Goal: Transaction & Acquisition: Purchase product/service

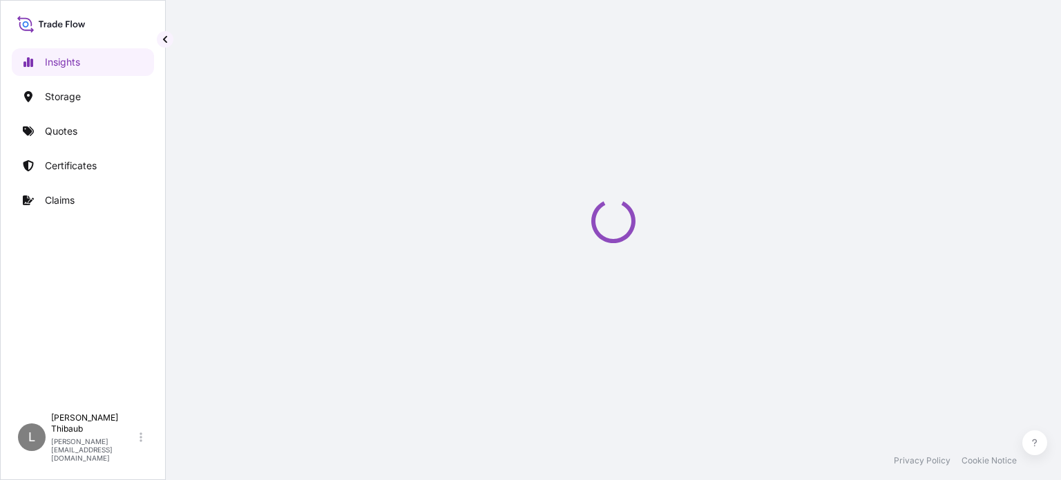
select select "2025"
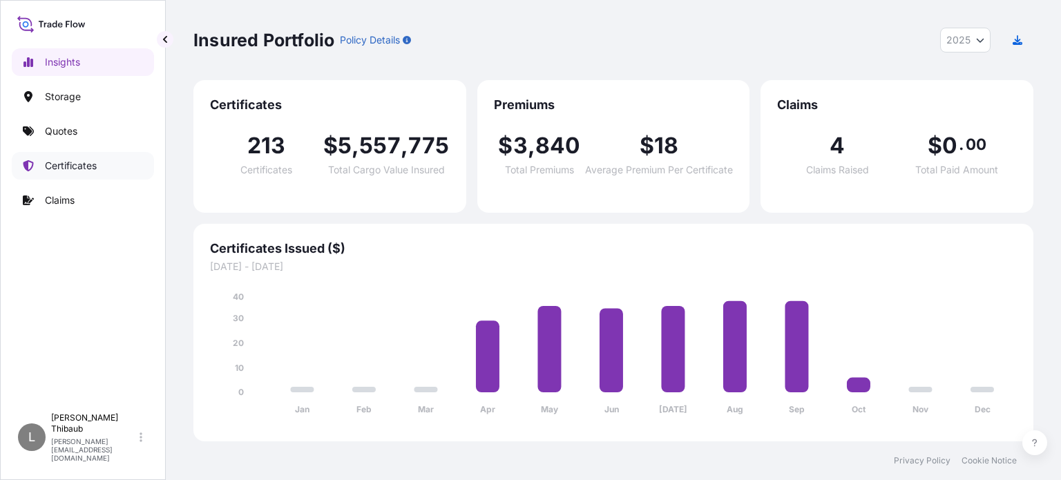
click at [100, 160] on link "Certificates" at bounding box center [83, 166] width 142 height 28
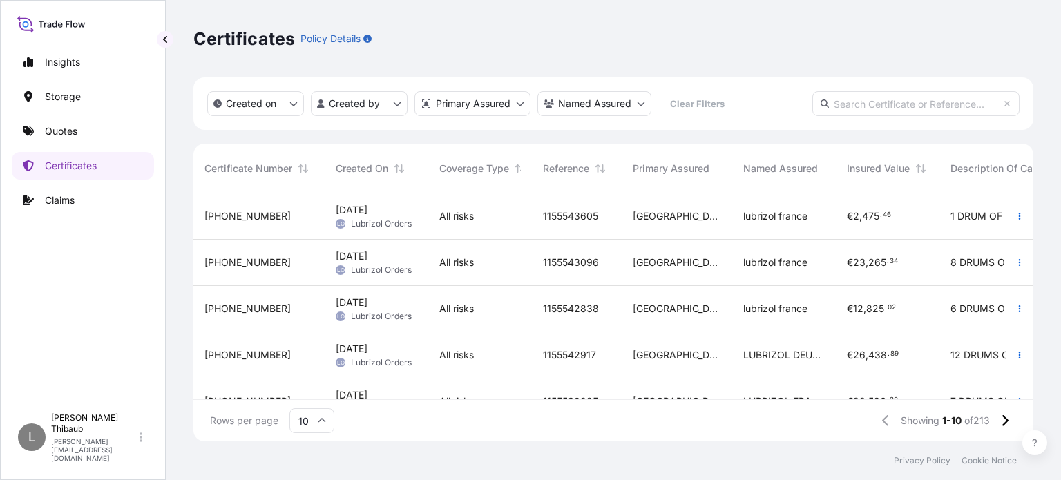
scroll to position [245, 829]
click at [365, 38] on icon "button" at bounding box center [367, 39] width 8 height 8
click at [930, 102] on input "text" at bounding box center [915, 103] width 207 height 25
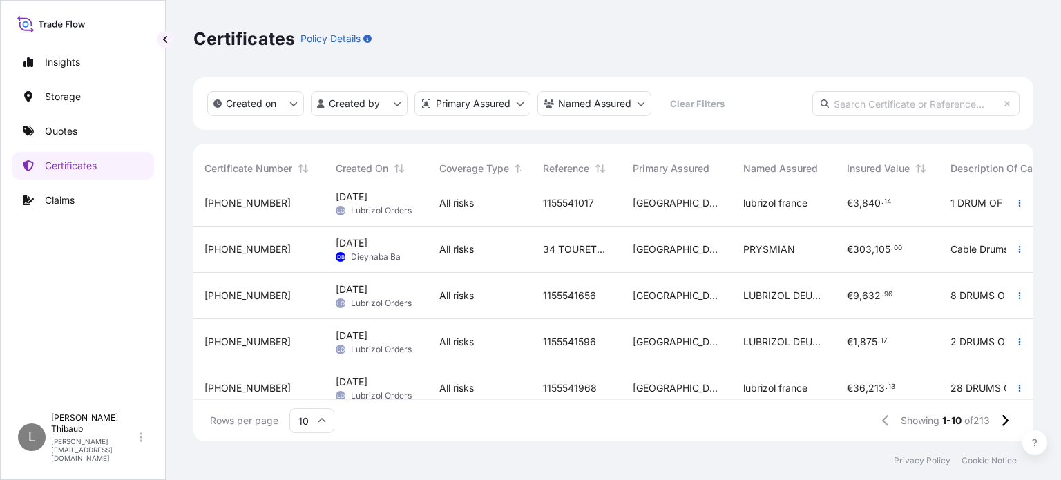
scroll to position [267, 0]
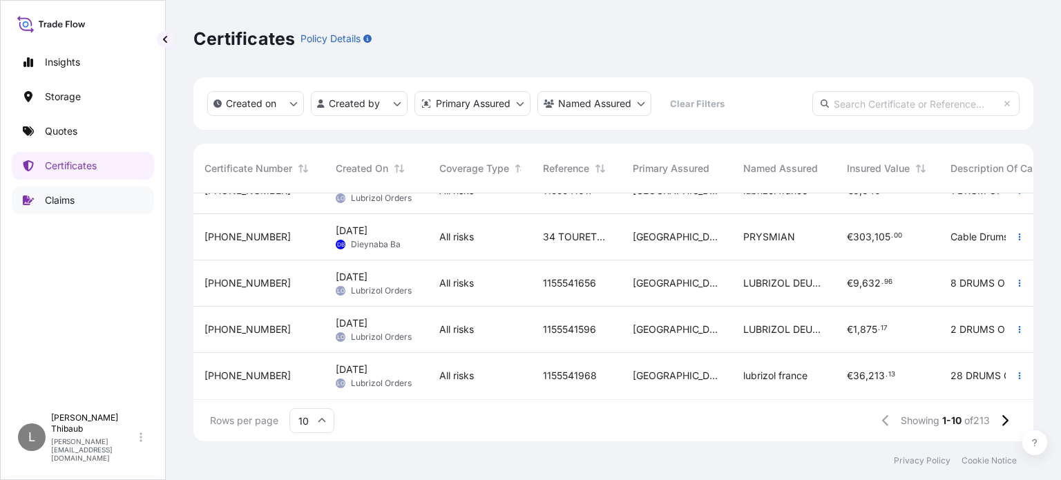
click at [87, 191] on link "Claims" at bounding box center [83, 200] width 142 height 28
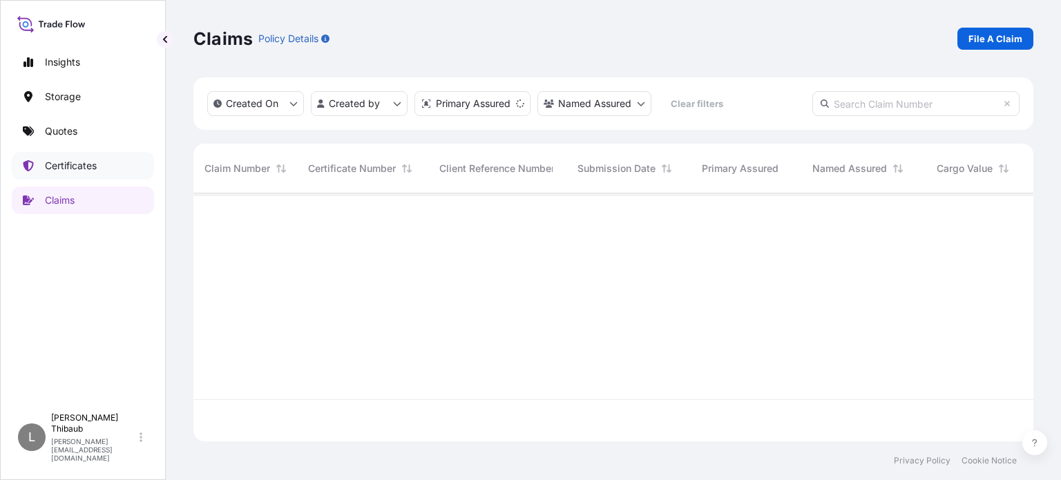
scroll to position [245, 829]
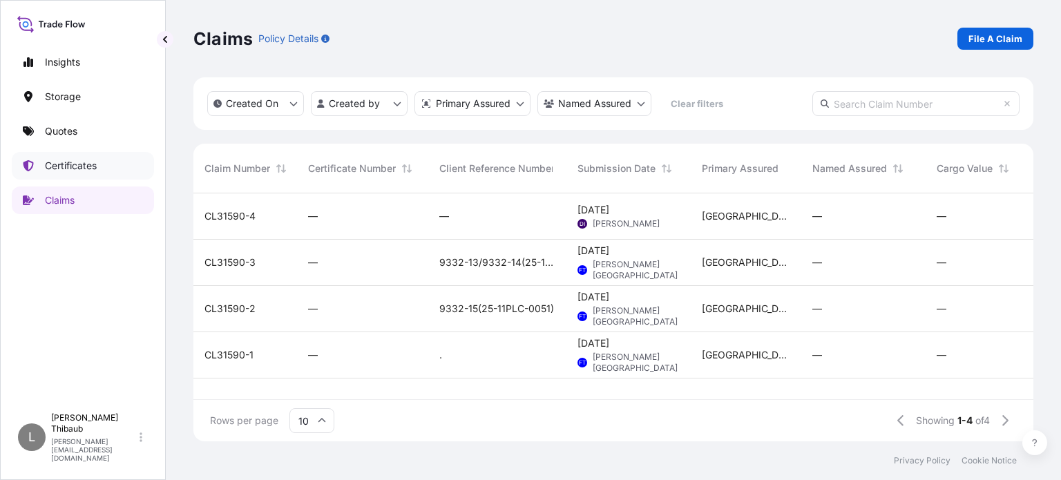
click at [97, 160] on p "Certificates" at bounding box center [71, 166] width 52 height 14
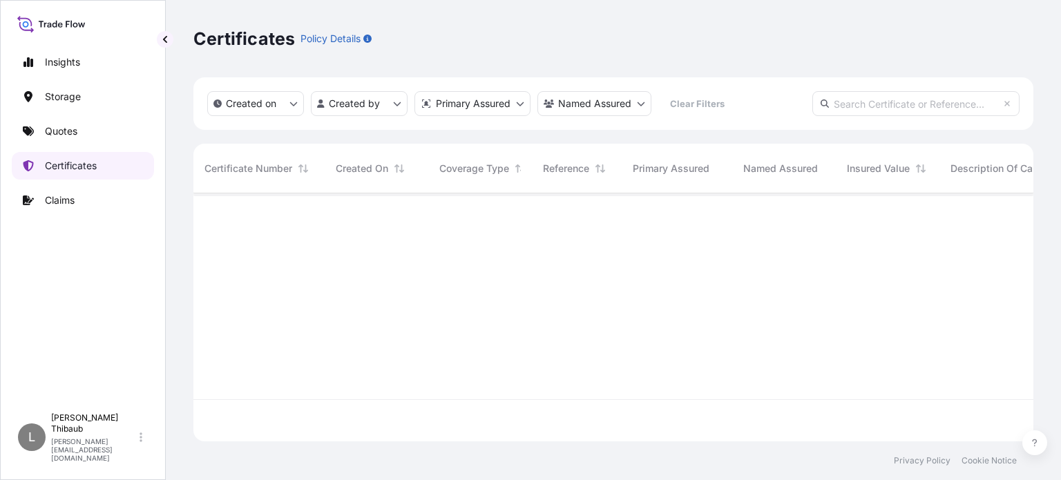
scroll to position [245, 829]
click at [87, 60] on link "Insights" at bounding box center [83, 62] width 142 height 28
select select "2025"
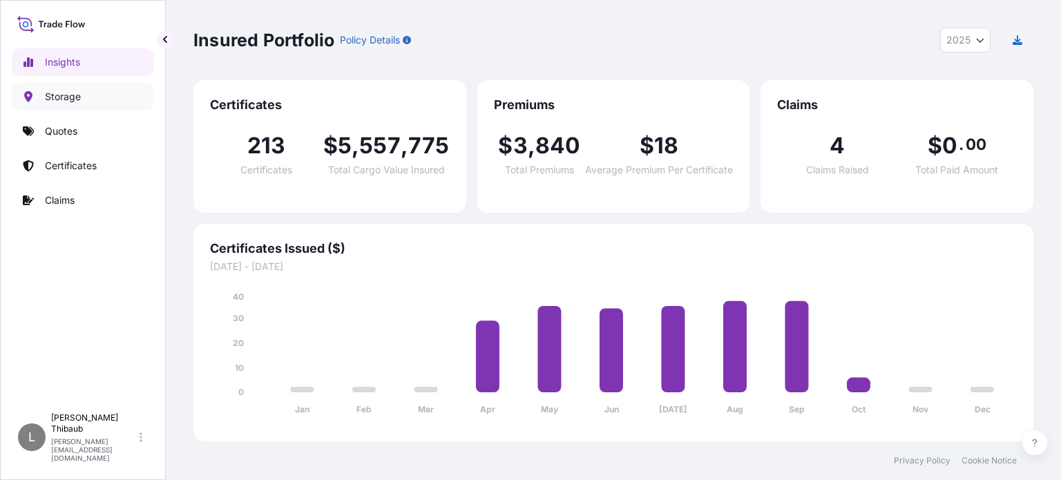
click at [41, 93] on link "Storage" at bounding box center [83, 97] width 142 height 28
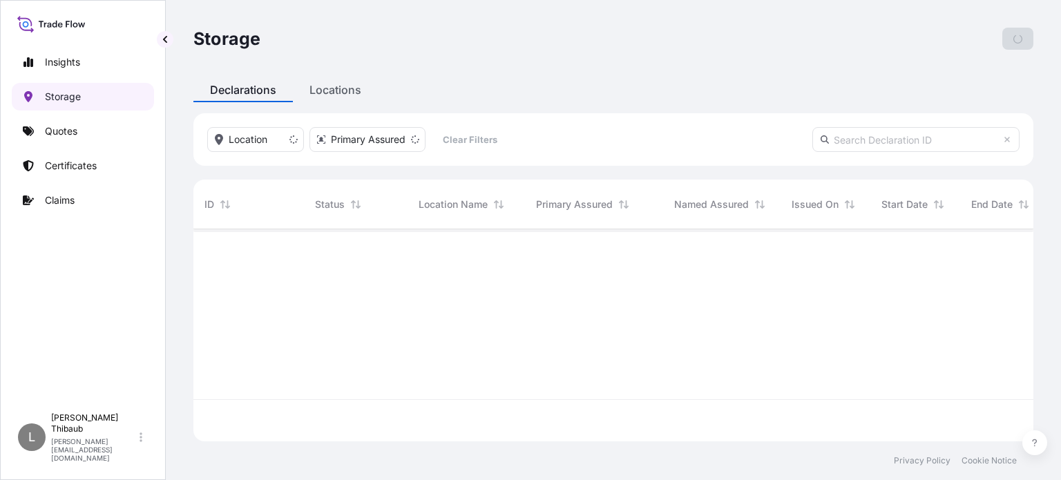
scroll to position [209, 829]
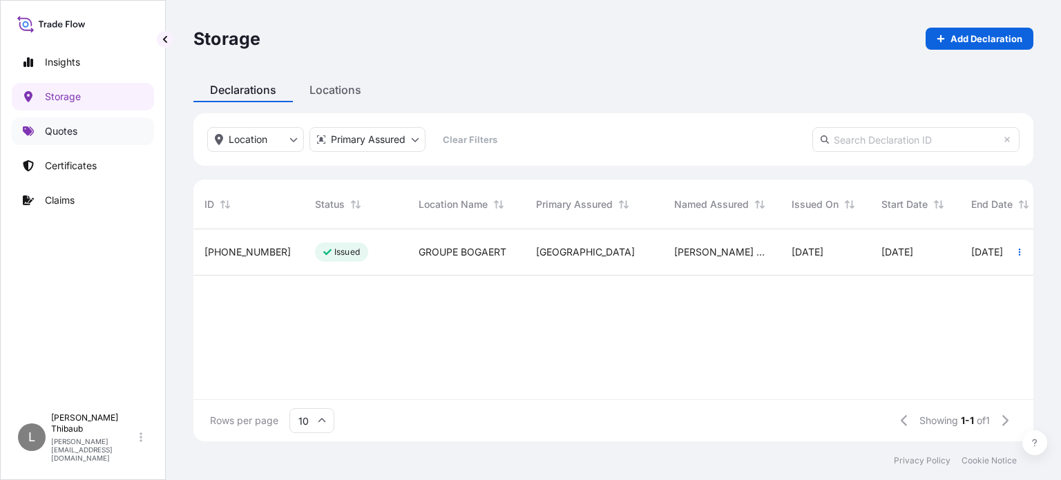
click at [56, 137] on link "Quotes" at bounding box center [83, 131] width 142 height 28
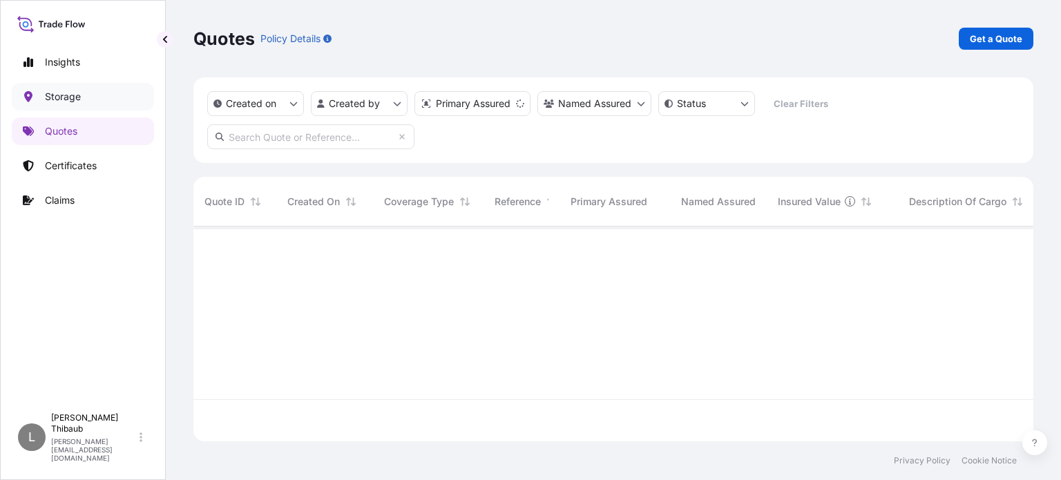
scroll to position [212, 829]
click at [79, 102] on p "Storage" at bounding box center [63, 97] width 36 height 14
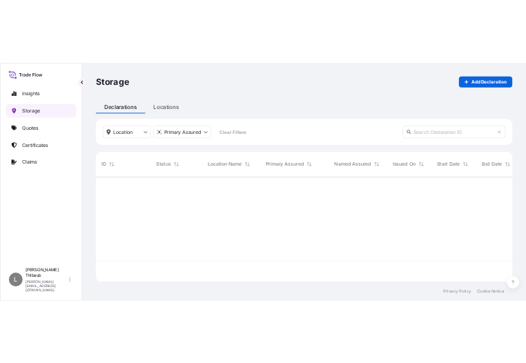
scroll to position [209, 829]
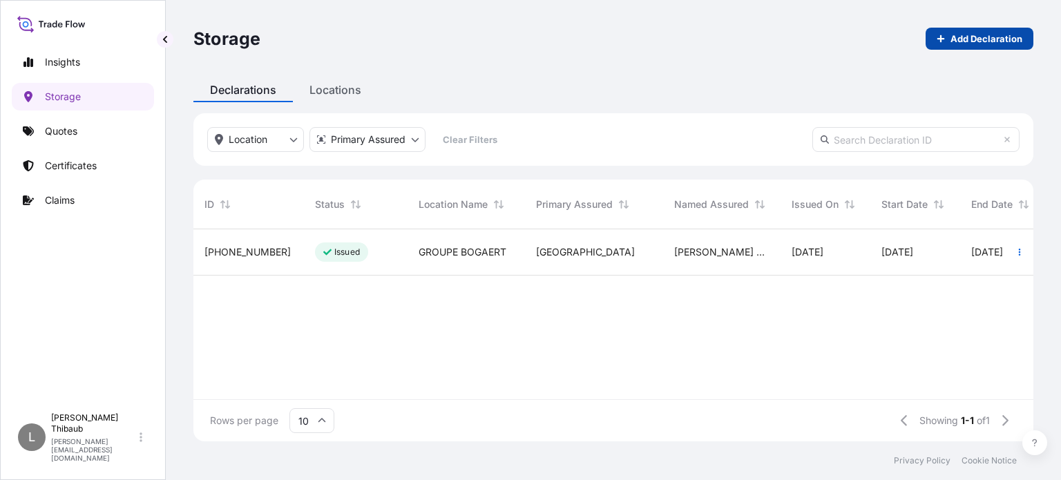
click at [970, 38] on p "Add Declaration" at bounding box center [986, 39] width 72 height 14
select select "31590"
select select "USD"
select select "mt"
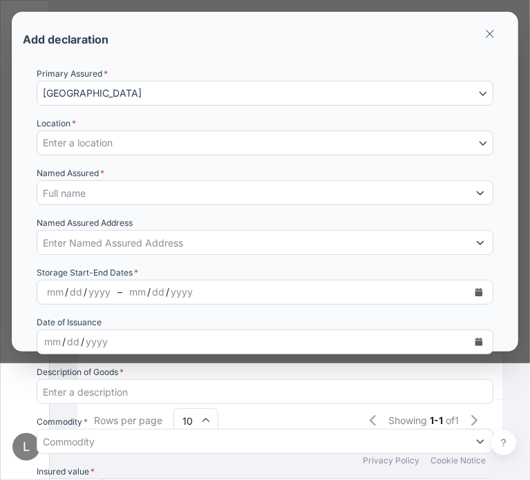
scroll to position [176, 414]
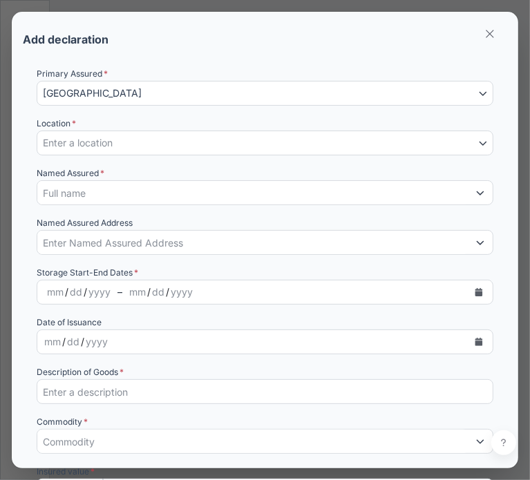
click at [152, 133] on button "Enter a location" at bounding box center [265, 143] width 457 height 25
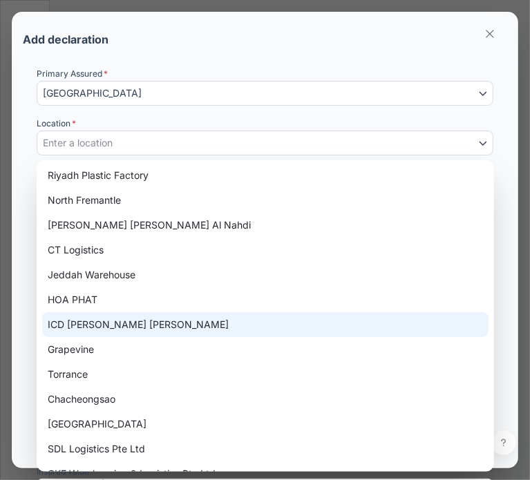
scroll to position [0, 0]
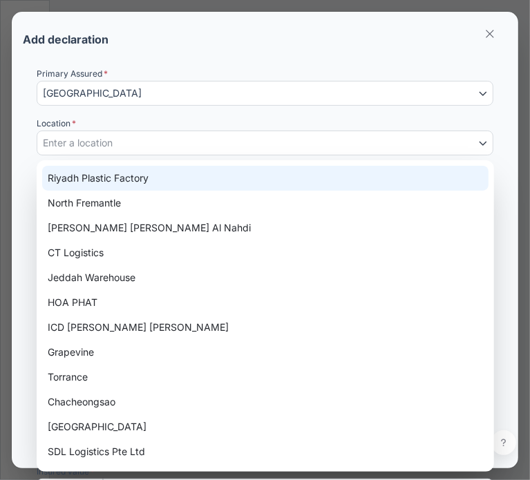
click at [201, 104] on button "[GEOGRAPHIC_DATA]" at bounding box center [265, 93] width 457 height 25
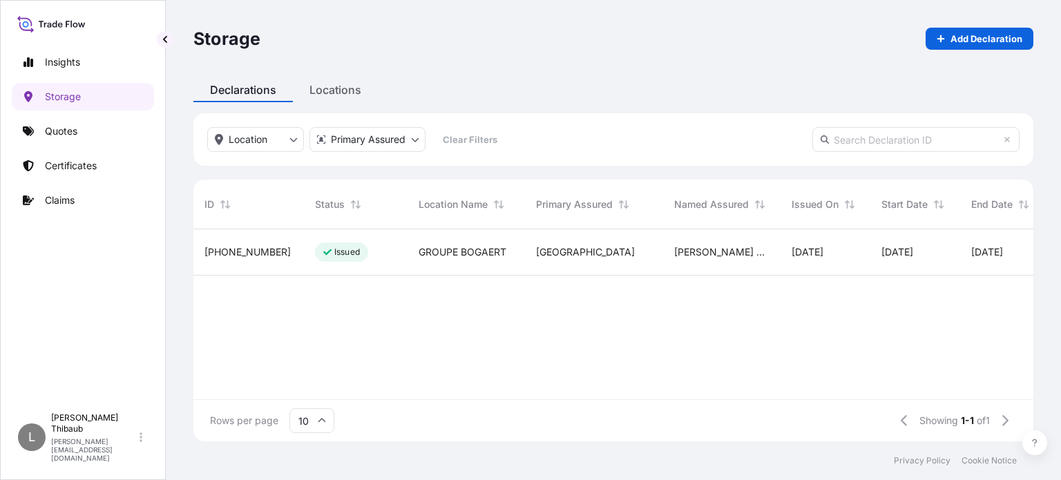
scroll to position [11, 11]
click at [83, 135] on link "Quotes" at bounding box center [83, 131] width 142 height 28
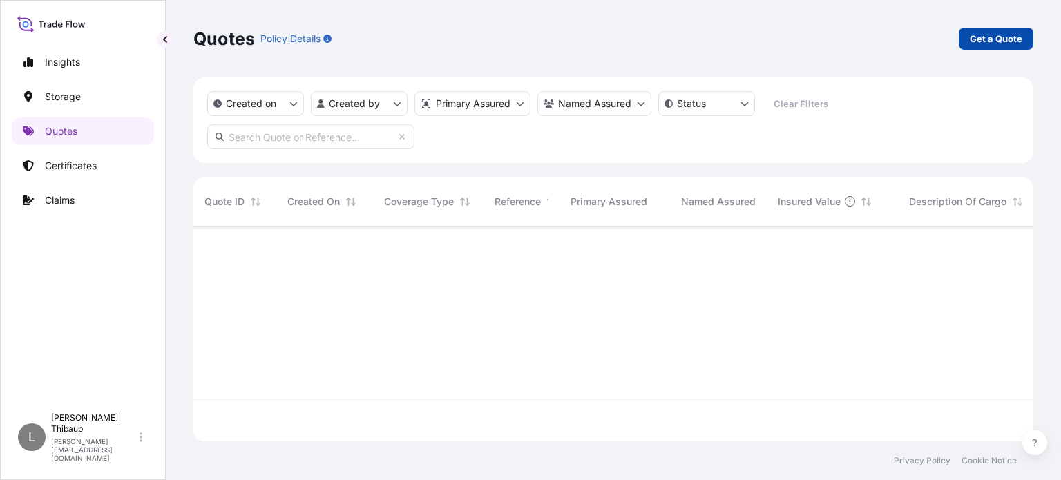
scroll to position [254, 829]
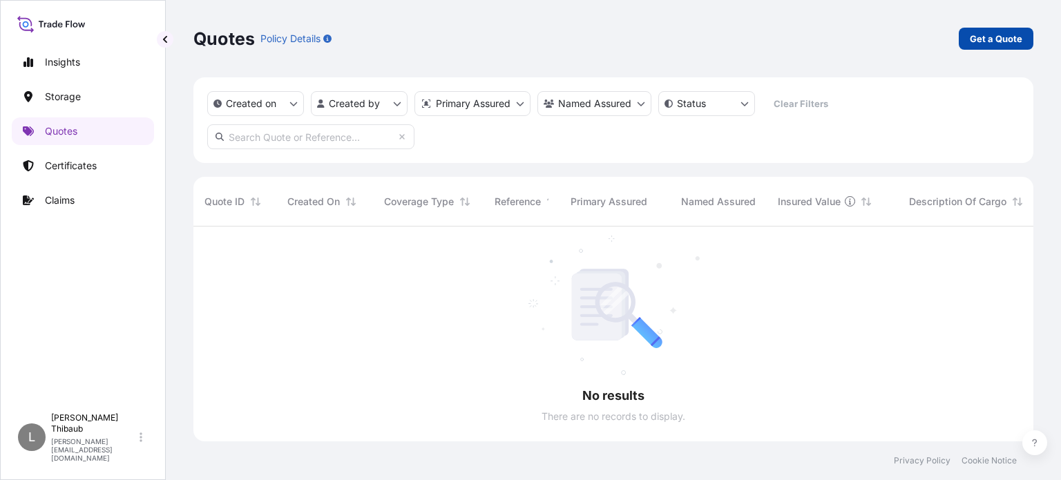
click at [978, 39] on p "Get a Quote" at bounding box center [996, 39] width 52 height 14
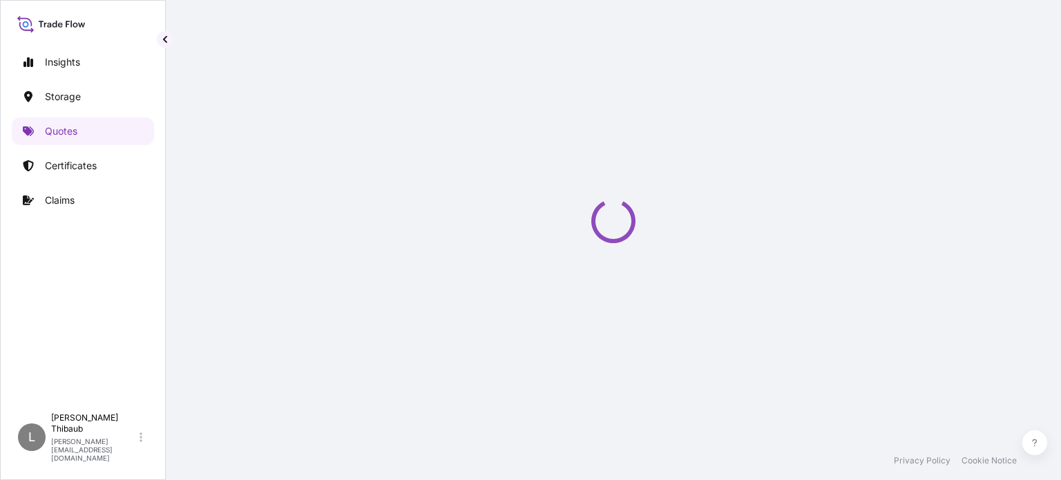
select select "Water"
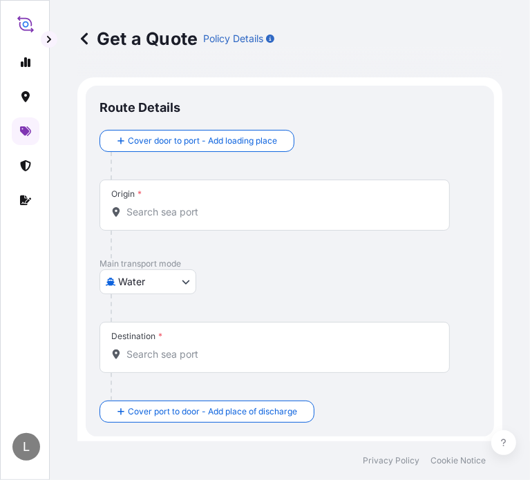
click at [175, 208] on input "Origin *" at bounding box center [279, 212] width 306 height 14
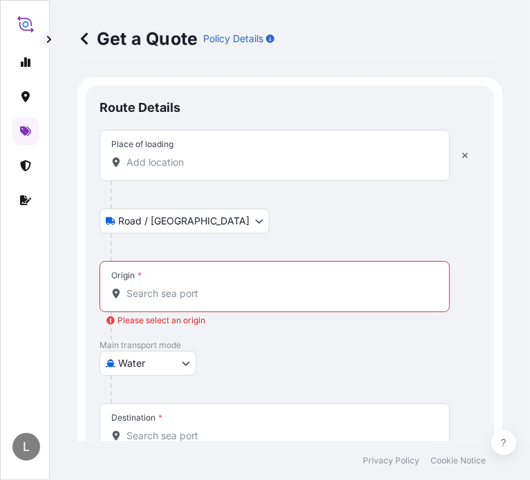
click at [170, 176] on div "Place of loading" at bounding box center [274, 155] width 350 height 51
click at [170, 169] on input "Place of loading" at bounding box center [279, 162] width 306 height 14
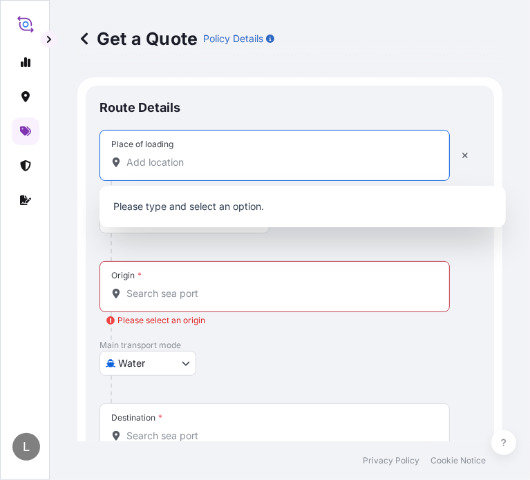
click at [229, 160] on input "Place of loading" at bounding box center [279, 162] width 306 height 14
paste input "NEYRON"
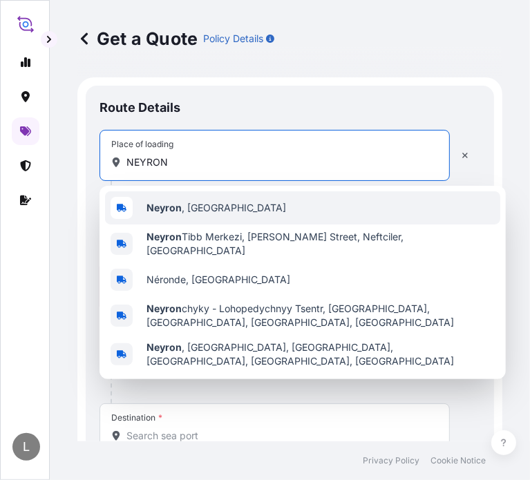
click at [217, 204] on span "Neyron , [GEOGRAPHIC_DATA]" at bounding box center [216, 208] width 140 height 14
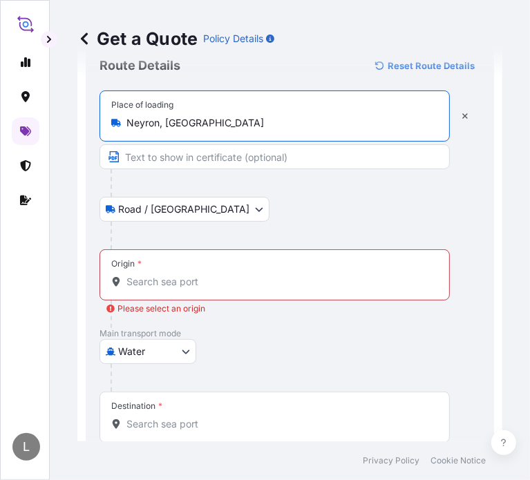
scroll to position [69, 0]
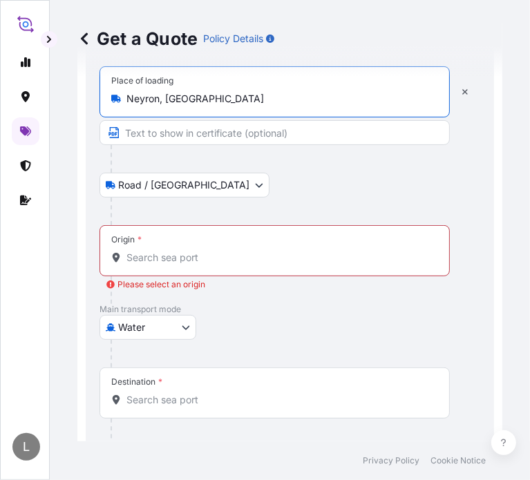
type input "Neyron, [GEOGRAPHIC_DATA]"
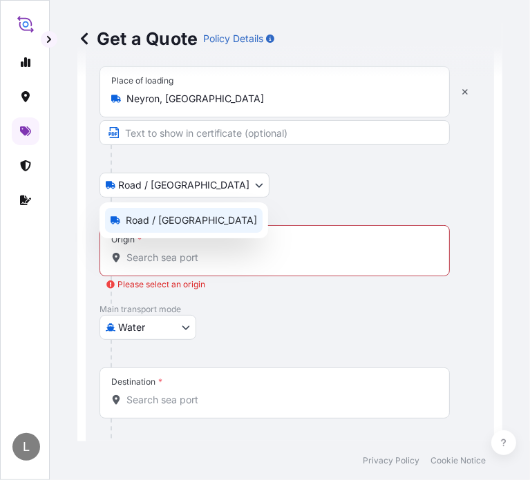
click at [164, 179] on body "0 options available. 5 options available. L Get a Quote Policy Details Route De…" at bounding box center [265, 240] width 530 height 480
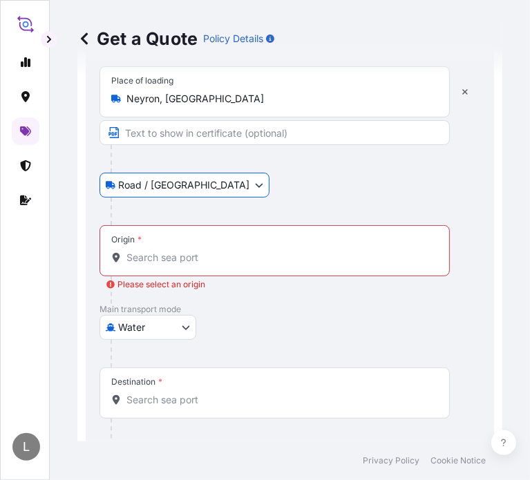
click at [164, 265] on div "Origin *" at bounding box center [274, 250] width 350 height 51
click at [164, 265] on input "Origin * Please select an origin" at bounding box center [279, 258] width 306 height 14
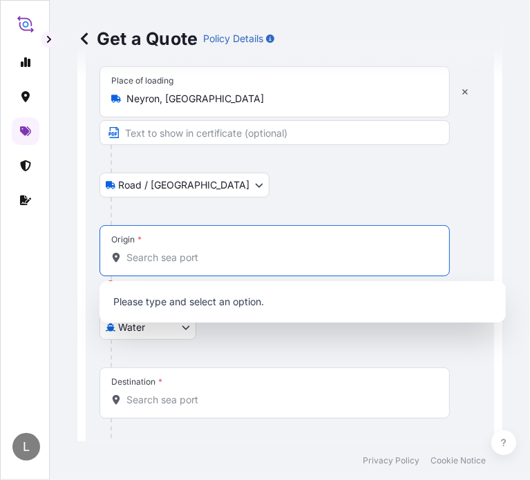
click at [141, 254] on input "Origin * Please select an origin" at bounding box center [279, 258] width 306 height 14
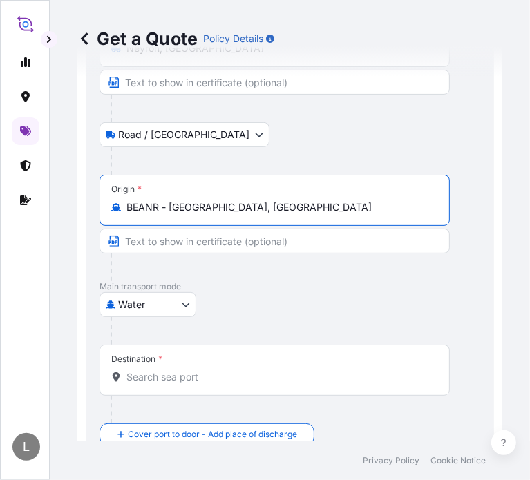
scroll to position [207, 0]
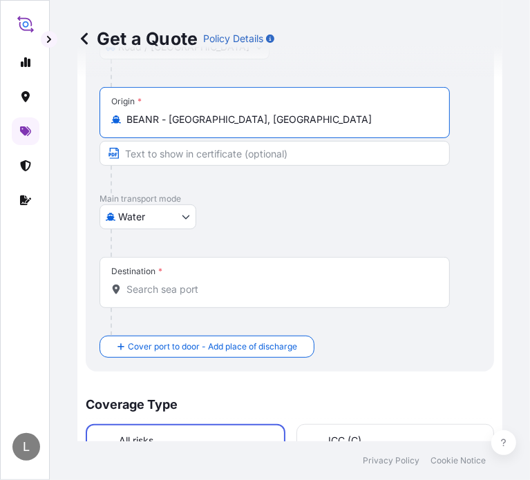
type input "BEANR - [GEOGRAPHIC_DATA], [GEOGRAPHIC_DATA]"
click at [160, 267] on span "*" at bounding box center [160, 271] width 4 height 11
click at [160, 282] on input "Destination *" at bounding box center [279, 289] width 306 height 14
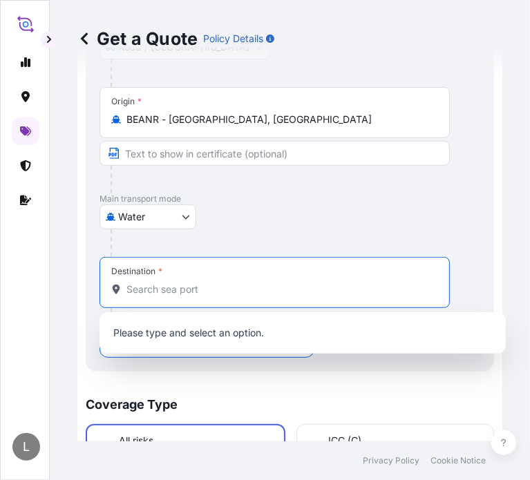
click at [157, 288] on input "Destination *" at bounding box center [279, 289] width 306 height 14
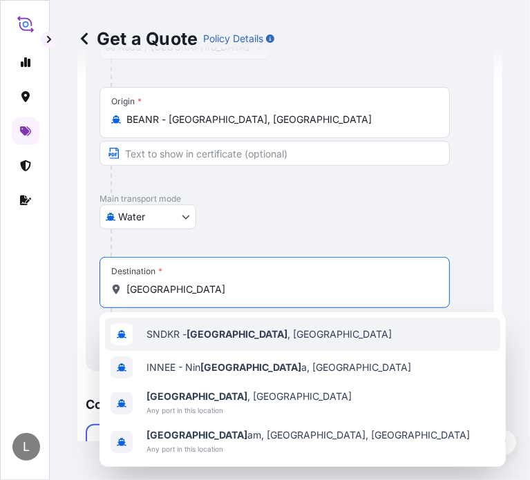
click at [260, 341] on div "SNDKR - [GEOGRAPHIC_DATA] , [GEOGRAPHIC_DATA]" at bounding box center [302, 334] width 395 height 33
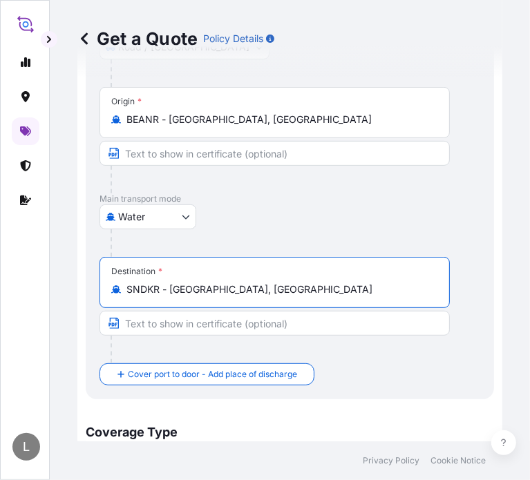
type input "SNDKR - [GEOGRAPHIC_DATA], [GEOGRAPHIC_DATA]"
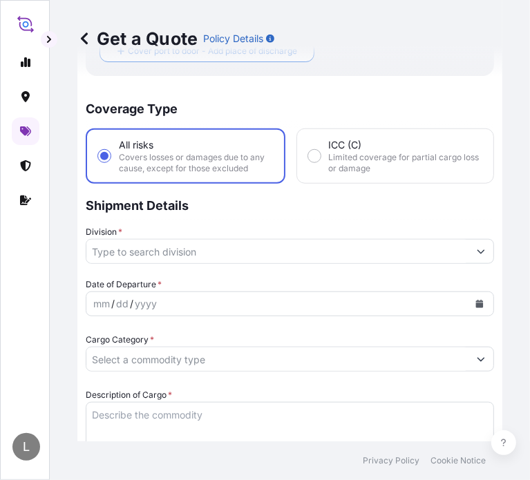
scroll to position [553, 0]
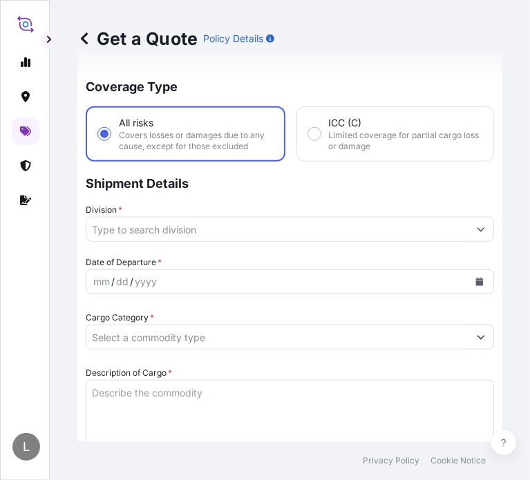
click at [158, 234] on input "Division *" at bounding box center [277, 229] width 382 height 25
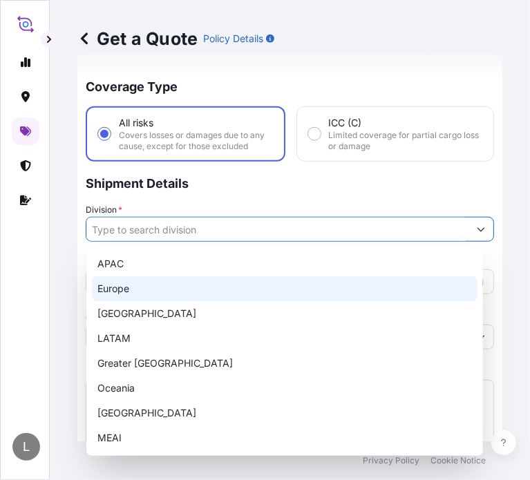
click at [127, 285] on div "Europe" at bounding box center [284, 288] width 385 height 25
type input "Europe"
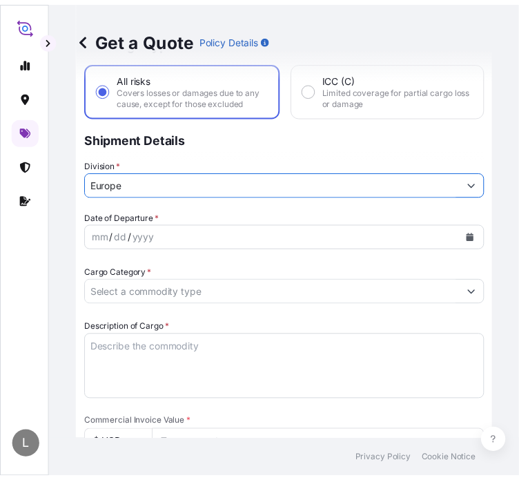
scroll to position [622, 0]
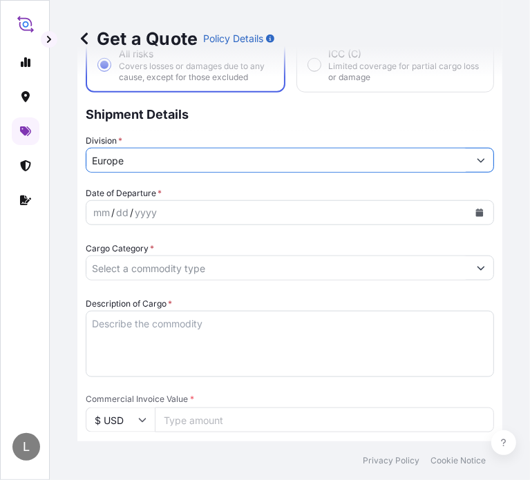
click at [164, 212] on div "mm / dd / yyyy" at bounding box center [277, 212] width 382 height 25
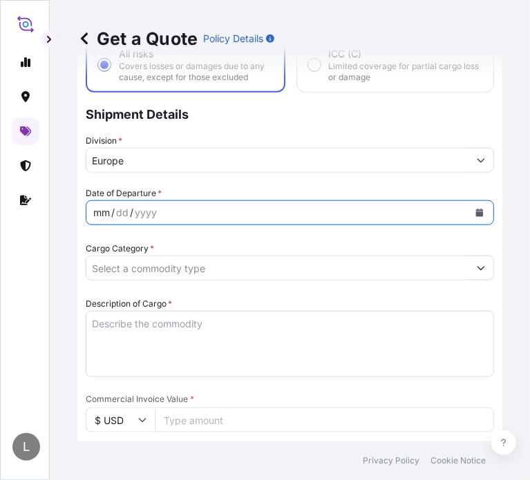
click at [91, 208] on div "mm / dd / yyyy" at bounding box center [277, 212] width 382 height 25
click at [178, 215] on div "mm / dd / yyyy" at bounding box center [277, 212] width 382 height 25
click at [92, 214] on div "mm / dd / yyyy" at bounding box center [290, 212] width 408 height 25
click at [96, 213] on div "mm" at bounding box center [101, 212] width 19 height 17
click at [468, 209] on button "Calendar" at bounding box center [479, 213] width 22 height 22
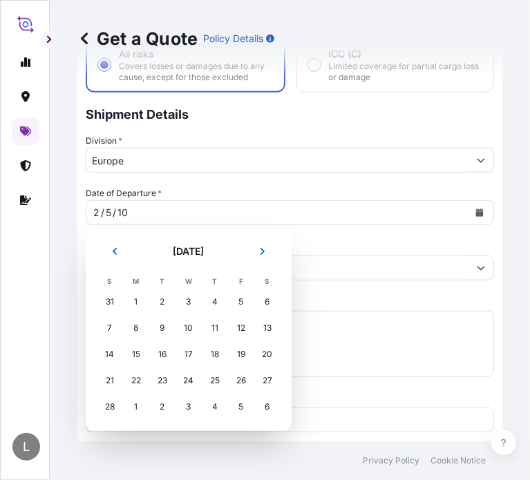
drag, startPoint x: 157, startPoint y: 251, endPoint x: 196, endPoint y: 249, distance: 39.4
click at [157, 251] on h2 "[DATE]" at bounding box center [188, 251] width 101 height 14
click at [198, 249] on h2 "[DATE]" at bounding box center [188, 251] width 101 height 14
click at [106, 250] on button "Previous" at bounding box center [114, 251] width 30 height 22
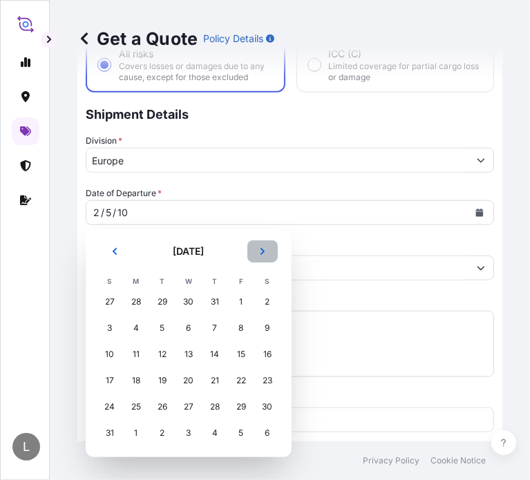
click at [265, 248] on icon "Next" at bounding box center [262, 251] width 8 height 8
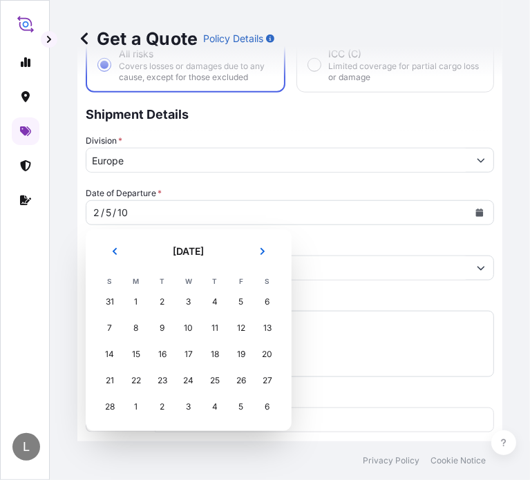
click at [122, 209] on div "10" at bounding box center [122, 212] width 13 height 17
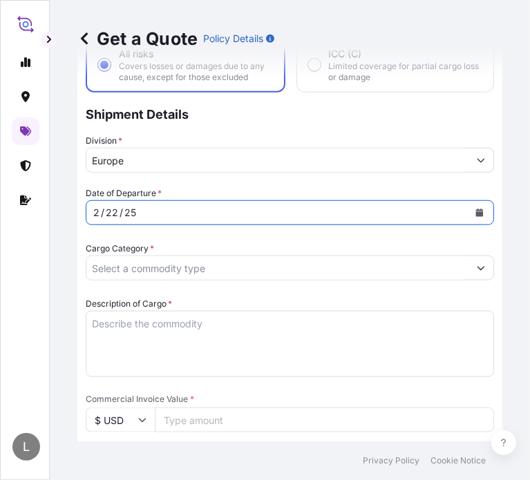
click at [476, 211] on button "Calendar" at bounding box center [479, 213] width 22 height 22
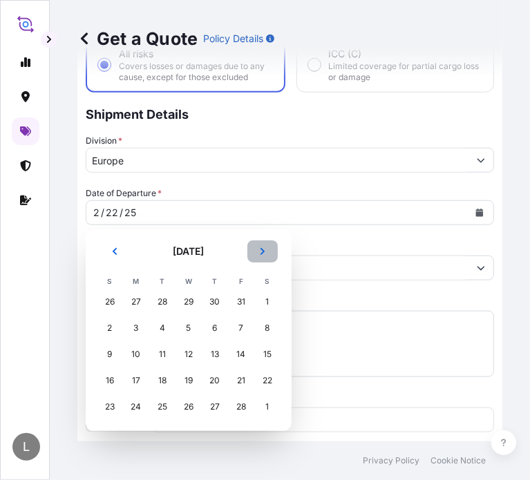
click at [262, 245] on button "Next" at bounding box center [262, 251] width 30 height 22
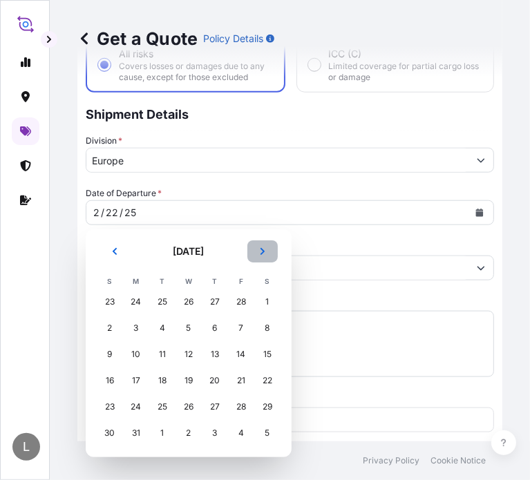
click at [262, 245] on button "Next" at bounding box center [262, 251] width 30 height 22
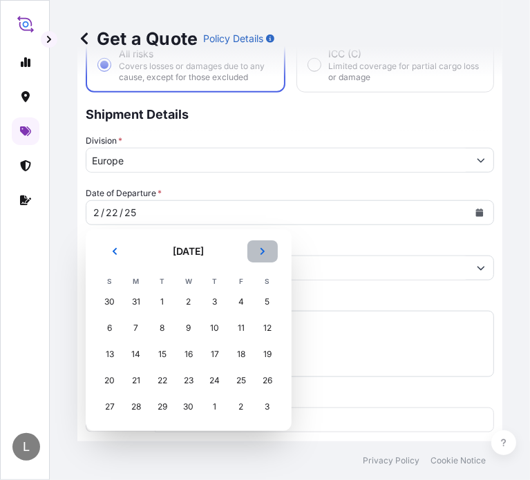
click at [262, 245] on button "Next" at bounding box center [262, 251] width 30 height 22
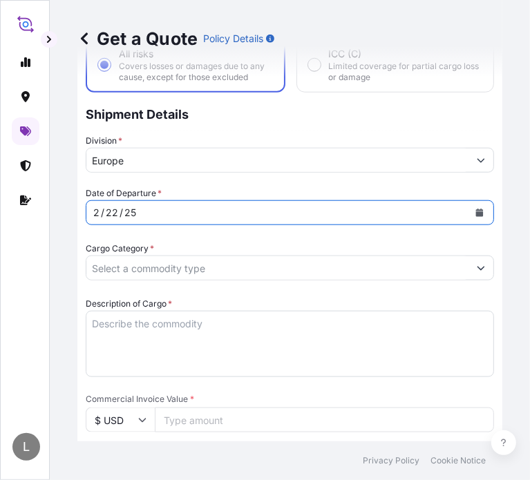
click at [135, 211] on div "2 / 22 / 25" at bounding box center [277, 212] width 382 height 25
click at [129, 211] on div "25" at bounding box center [130, 212] width 15 height 17
click at [129, 210] on div "25" at bounding box center [130, 212] width 15 height 17
click at [126, 211] on div "25" at bounding box center [130, 212] width 15 height 17
click at [126, 209] on div "25" at bounding box center [130, 212] width 15 height 17
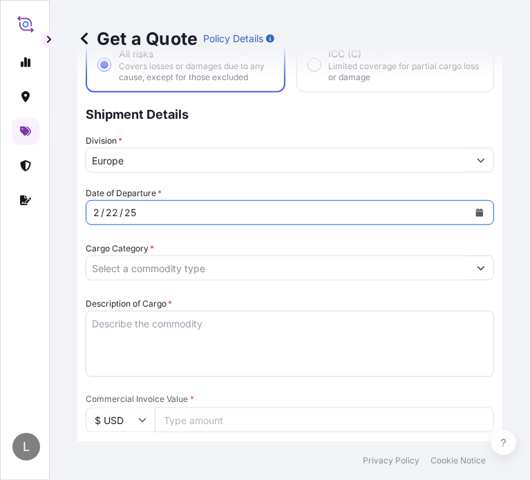
click at [126, 209] on div "25" at bounding box center [130, 212] width 15 height 17
click at [140, 204] on div "2 / 22 / 25" at bounding box center [277, 212] width 382 height 25
click at [138, 209] on div "2 / 22 / 25" at bounding box center [277, 212] width 382 height 25
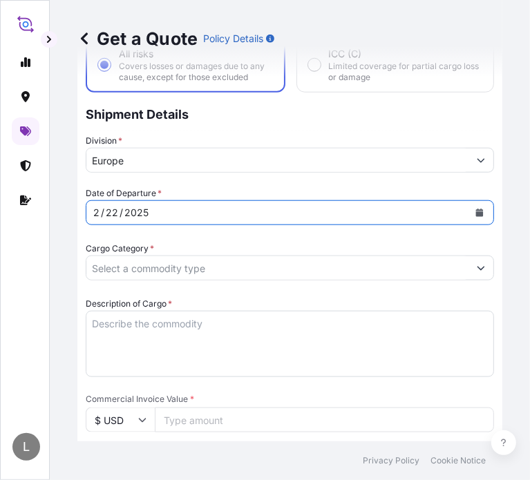
click at [475, 209] on icon "Calendar" at bounding box center [479, 213] width 8 height 8
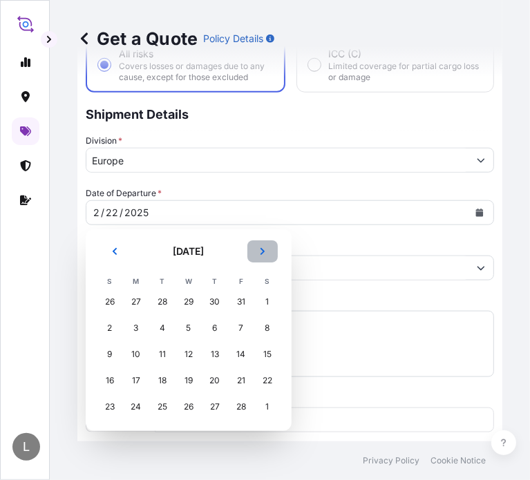
click at [259, 250] on icon "Next" at bounding box center [262, 251] width 8 height 8
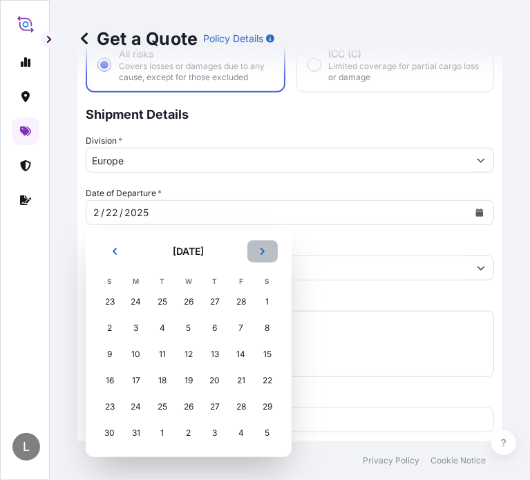
click at [259, 250] on icon "Next" at bounding box center [262, 251] width 8 height 8
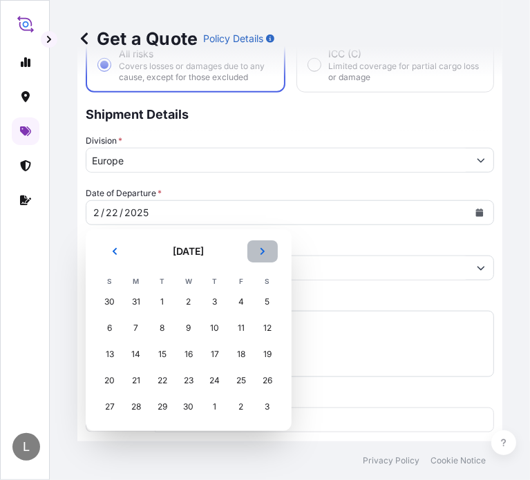
click at [259, 250] on icon "Next" at bounding box center [262, 251] width 8 height 8
click at [258, 250] on icon "Next" at bounding box center [262, 251] width 8 height 8
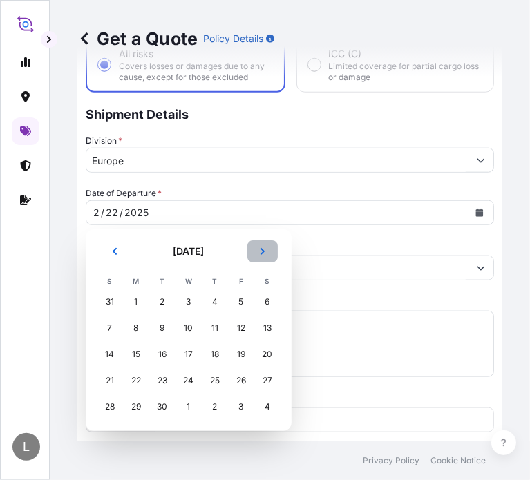
click at [258, 250] on icon "Next" at bounding box center [262, 251] width 8 height 8
click at [111, 257] on button "Previous" at bounding box center [114, 251] width 30 height 22
click at [217, 375] on div "25" at bounding box center [214, 380] width 25 height 25
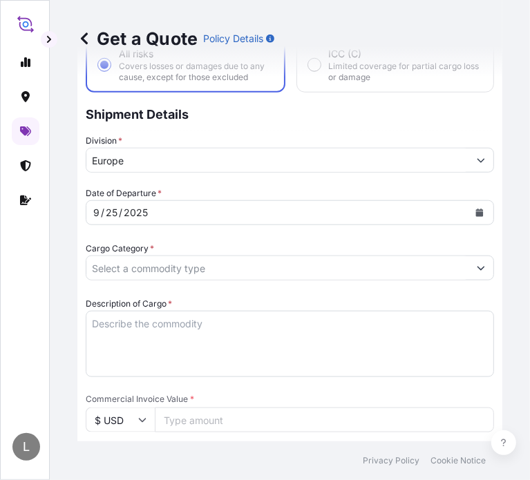
drag, startPoint x: 182, startPoint y: 296, endPoint x: 177, endPoint y: 259, distance: 37.0
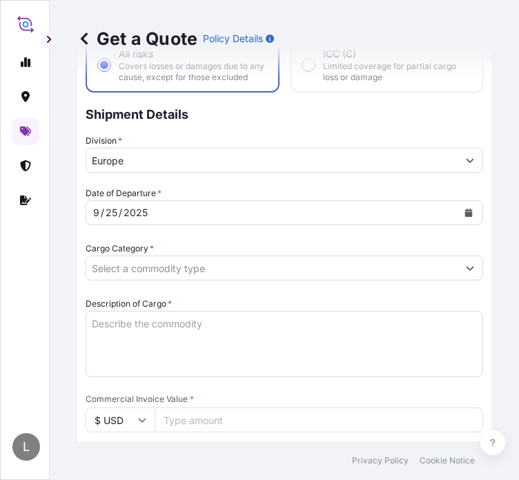
click at [176, 258] on div "Cargo Category *" at bounding box center [285, 261] width 398 height 39
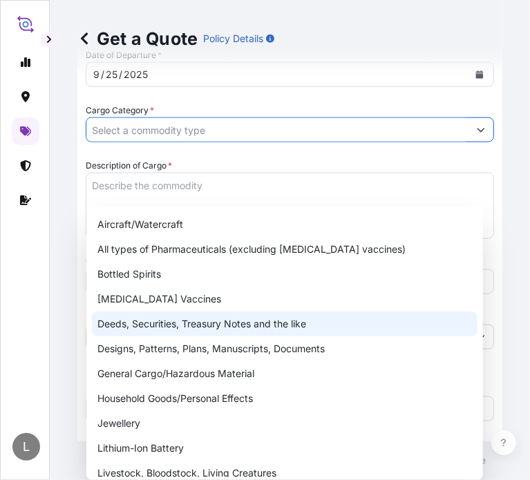
scroll to position [69, 0]
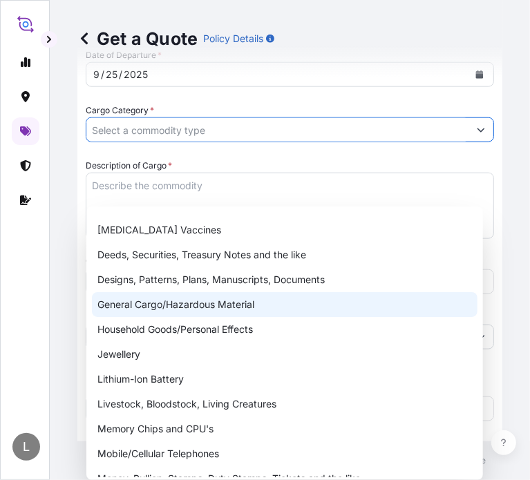
click at [244, 303] on div "General Cargo/Hazardous Material" at bounding box center [284, 304] width 385 height 25
type input "General Cargo/Hazardous Material"
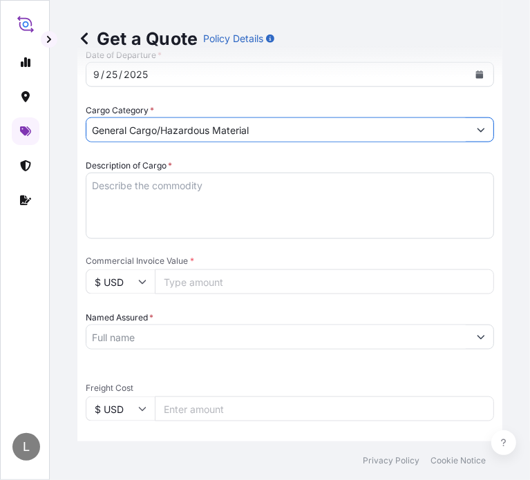
click at [202, 173] on textarea "Description of Cargo *" at bounding box center [290, 206] width 408 height 66
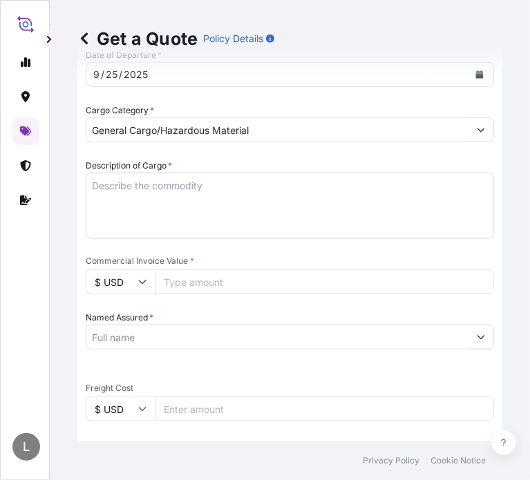
click at [166, 207] on textarea "Description of Cargo *" at bounding box center [290, 206] width 408 height 66
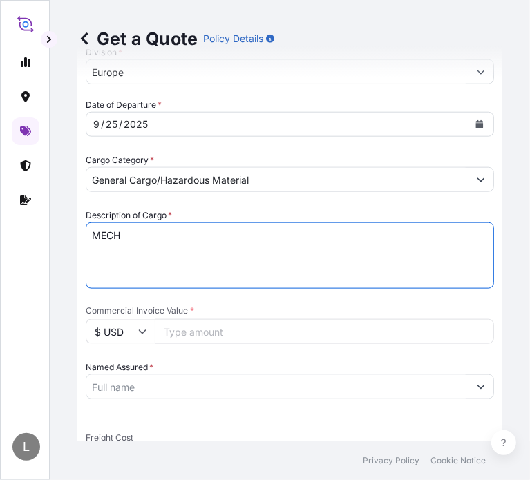
scroll to position [691, 0]
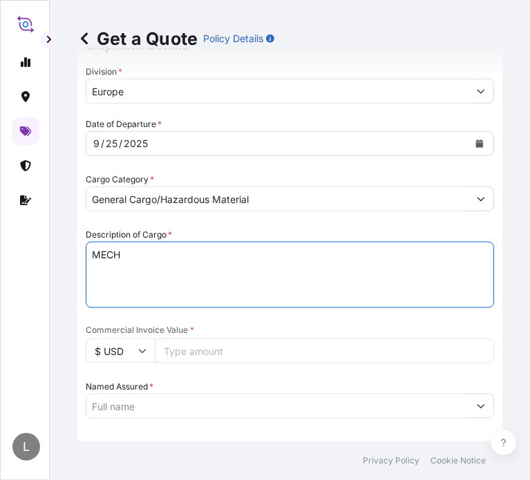
click at [133, 256] on textarea "MECH" at bounding box center [290, 275] width 408 height 66
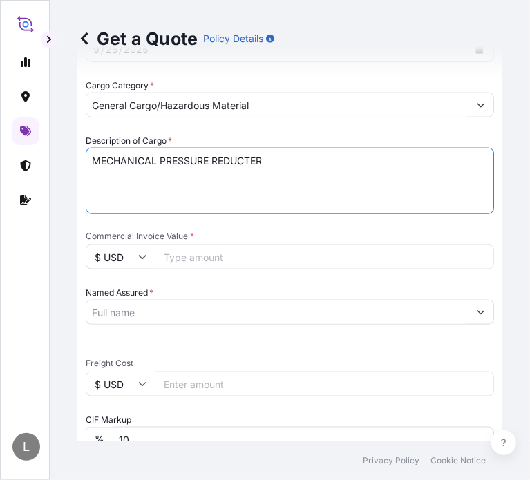
scroll to position [898, 0]
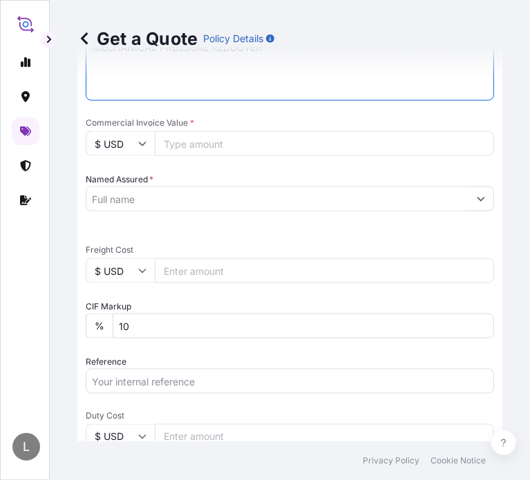
type textarea "MECHANICAL PRESSURE REDUCTER"
click at [179, 262] on input "Freight Cost" at bounding box center [324, 270] width 339 height 25
click at [110, 276] on input "$ USD" at bounding box center [120, 270] width 69 height 25
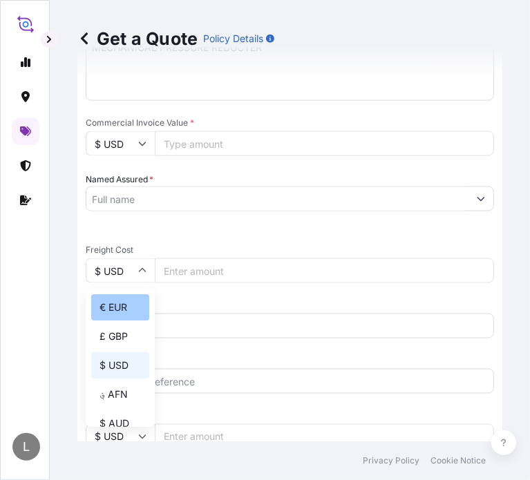
click at [113, 296] on div "€ EUR" at bounding box center [120, 307] width 58 height 26
type input "€ EUR"
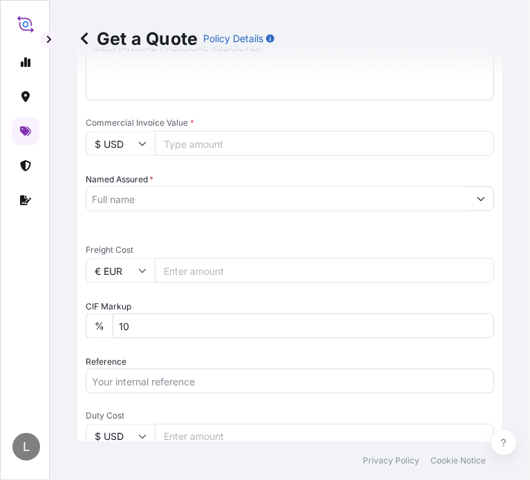
click at [172, 271] on input "Freight Cost" at bounding box center [324, 270] width 339 height 25
type input "1360"
type input "1360.46"
click at [236, 306] on div "CIF Markup % 10" at bounding box center [290, 319] width 408 height 39
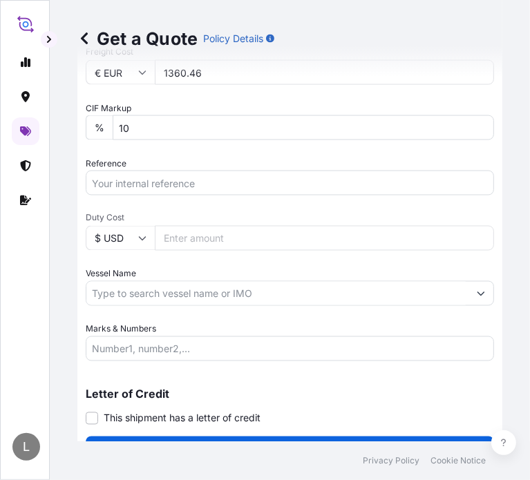
scroll to position [1105, 0]
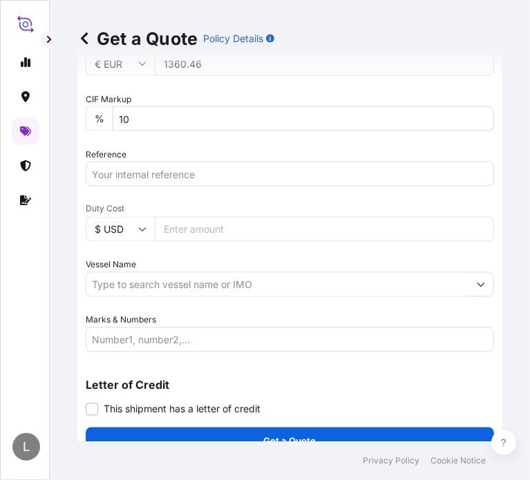
click at [179, 171] on input "Reference" at bounding box center [290, 174] width 408 height 25
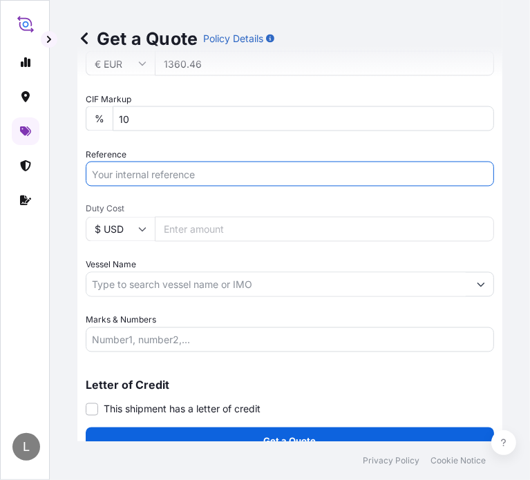
click at [196, 291] on input "Vessel Name" at bounding box center [277, 284] width 382 height 25
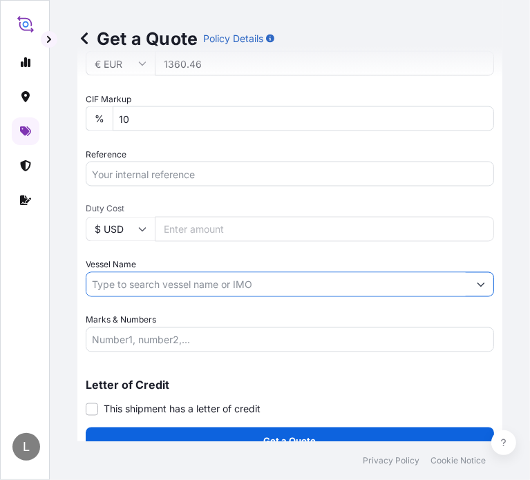
click at [191, 166] on input "Reference" at bounding box center [290, 174] width 408 height 25
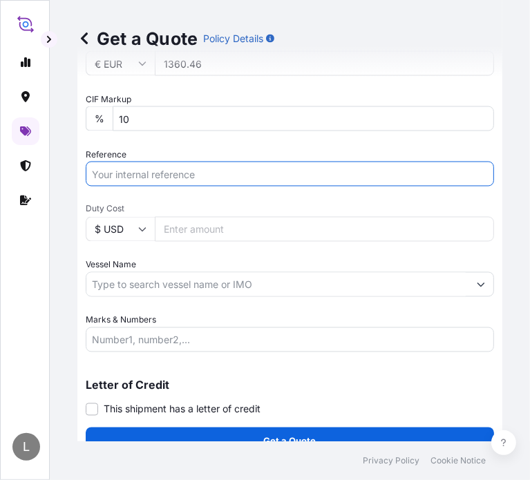
paste input "1785542916"
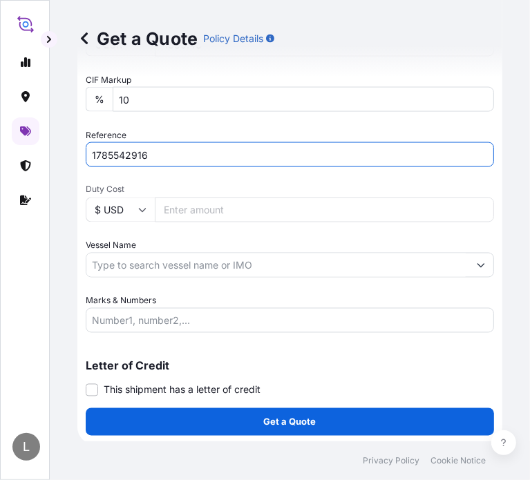
type input "1785542916"
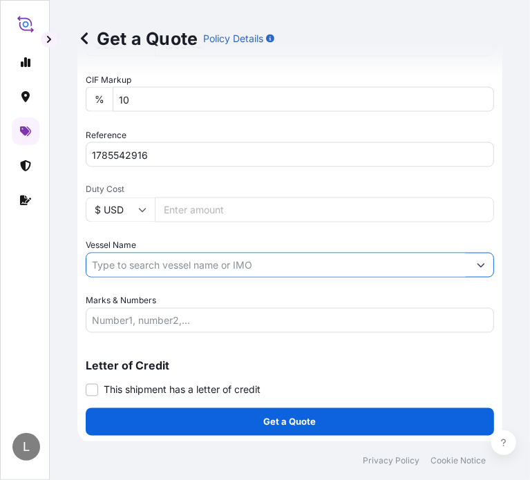
click at [122, 270] on input "Vessel Name" at bounding box center [277, 265] width 382 height 25
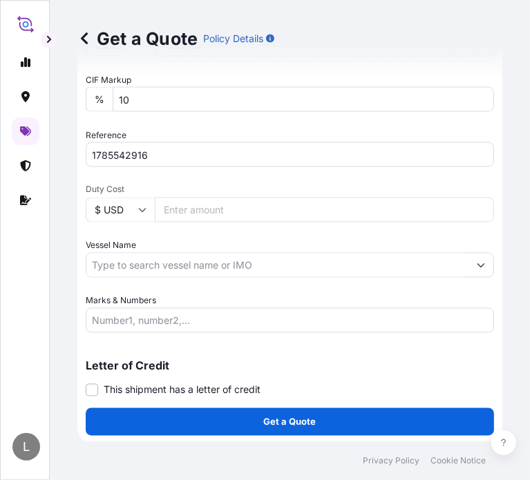
click at [131, 256] on input "Vessel Name" at bounding box center [277, 265] width 382 height 25
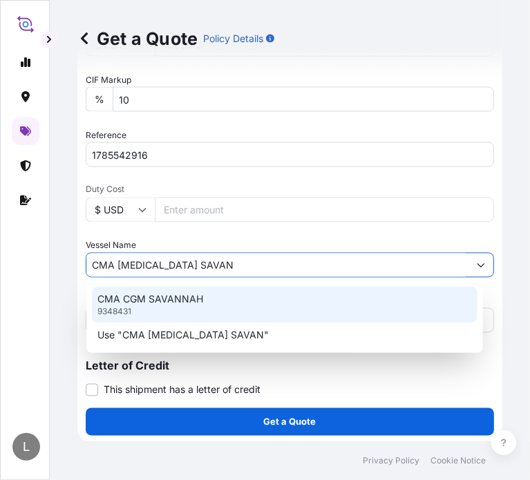
click at [198, 292] on p "CMA CGM SAVANNAH" at bounding box center [150, 299] width 106 height 14
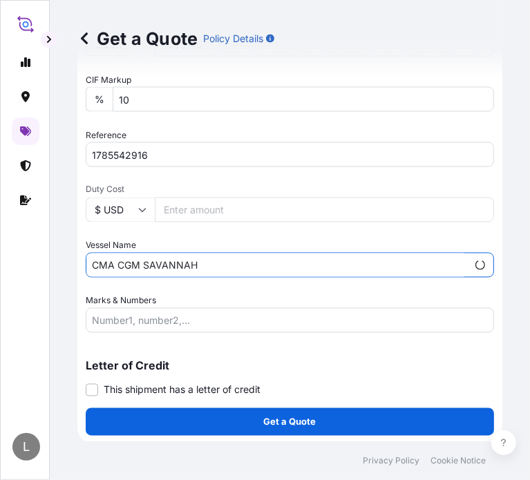
type input "CMA CGM SAVANNAH"
click at [155, 314] on input "Marks & Numbers" at bounding box center [290, 320] width 408 height 25
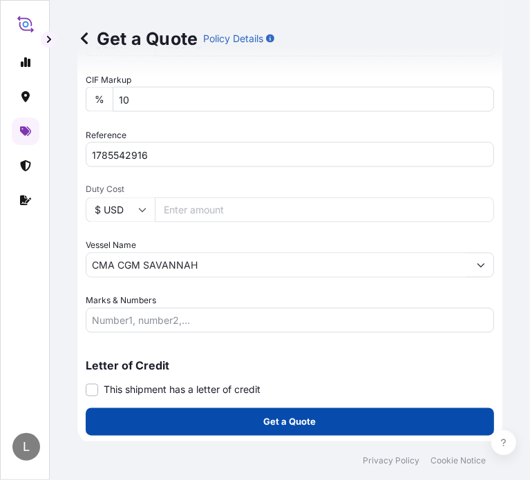
click at [264, 416] on p "Get a Quote" at bounding box center [290, 422] width 52 height 14
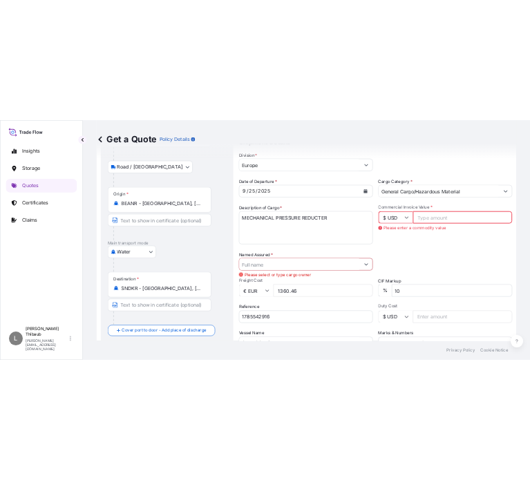
scroll to position [149, 0]
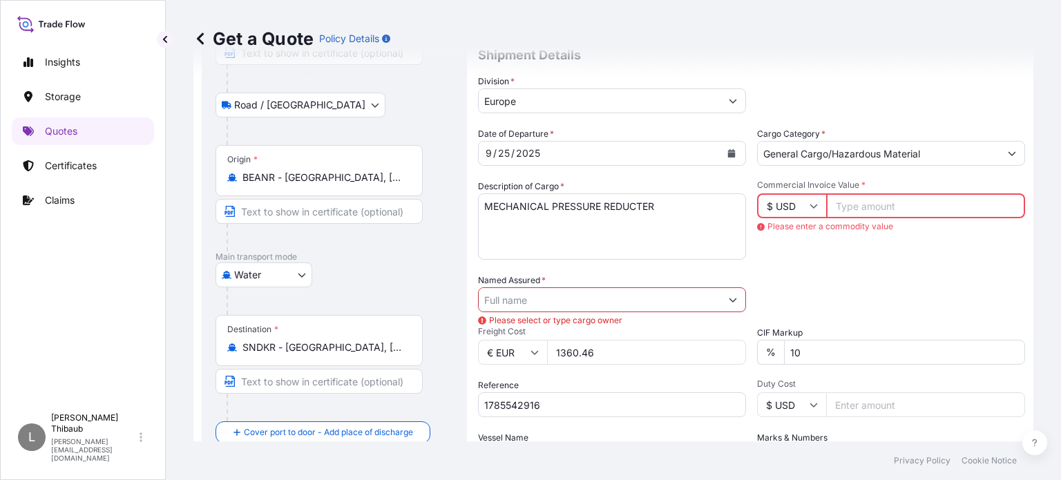
click at [858, 201] on input "Commercial Invoice Value *" at bounding box center [925, 205] width 199 height 25
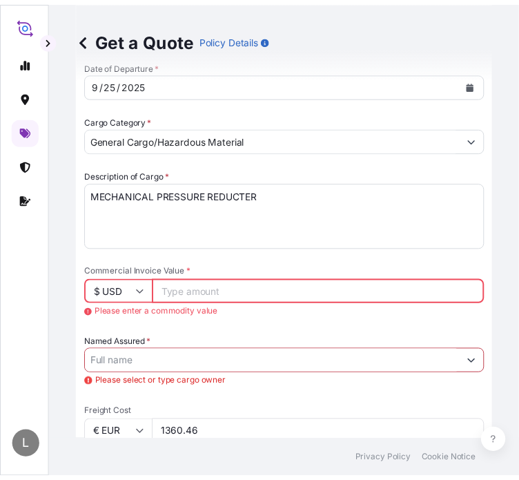
scroll to position [771, 0]
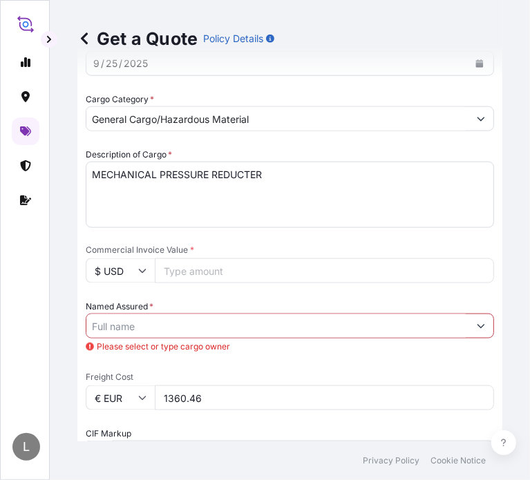
click at [192, 266] on input "Commercial Invoice Value *" at bounding box center [324, 270] width 339 height 25
type input "160"
type input "1360"
type input "1360.46"
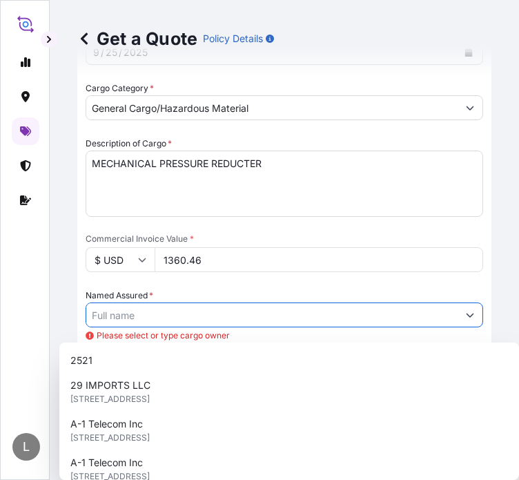
click at [108, 318] on input "Named Assured *" at bounding box center [272, 315] width 372 height 25
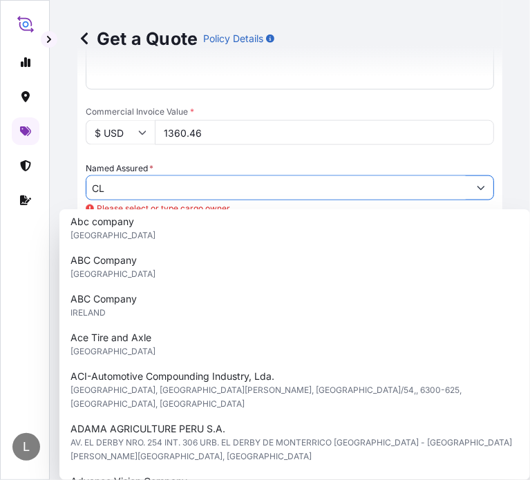
scroll to position [0, 0]
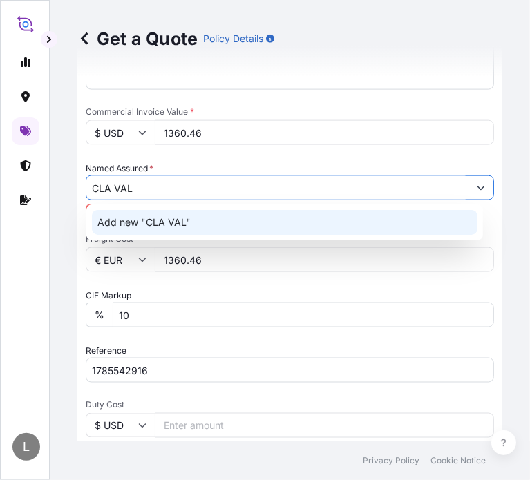
click at [152, 227] on span "Add new "CLA VAL"" at bounding box center [143, 222] width 93 height 14
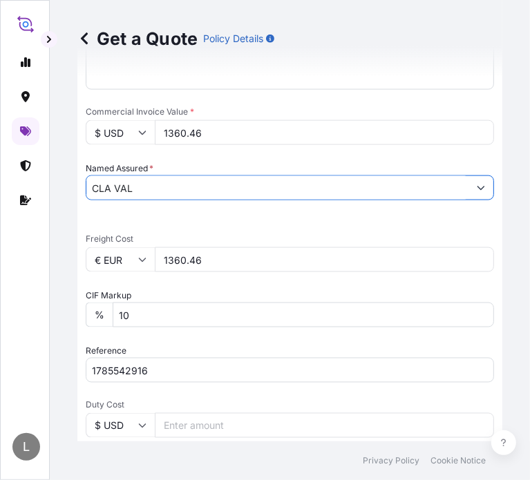
type input "CLA VAL"
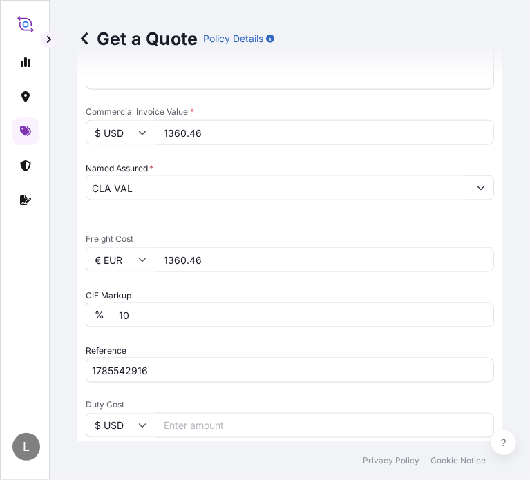
click at [181, 218] on div "Date of Departure * [DATE] Cargo Category * General Cargo/Hazardous Material De…" at bounding box center [290, 223] width 408 height 649
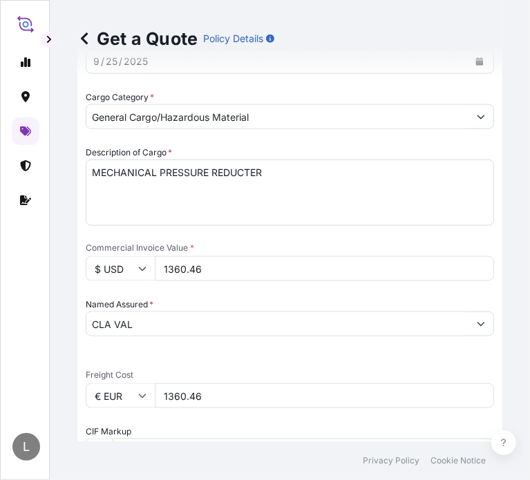
scroll to position [771, 0]
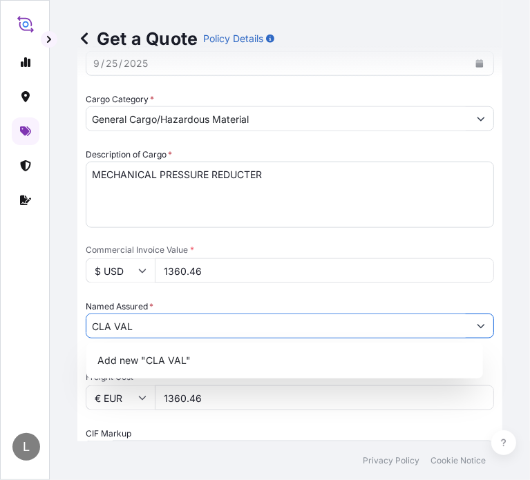
click at [251, 316] on input "CLA VAL" at bounding box center [277, 326] width 382 height 25
click at [258, 287] on div "Date of Departure * [DATE] Cargo Category * General Cargo/Hazardous Material De…" at bounding box center [290, 361] width 408 height 649
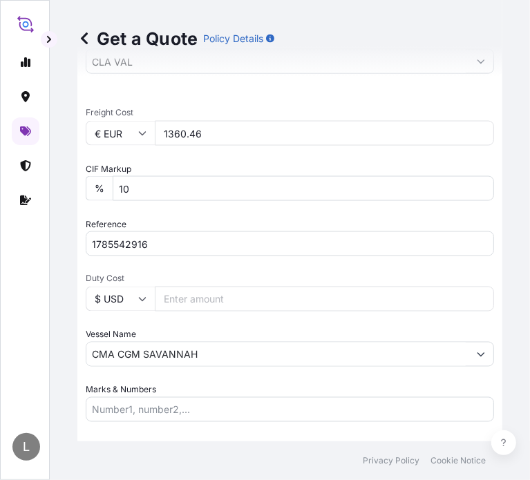
scroll to position [909, 0]
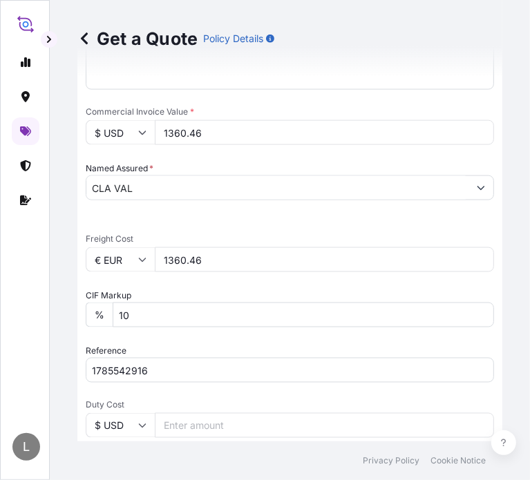
click at [190, 262] on input "1360.46" at bounding box center [324, 259] width 339 height 25
click at [168, 233] on span "Freight Cost" at bounding box center [290, 238] width 408 height 11
click at [168, 247] on input "1360.46" at bounding box center [324, 259] width 339 height 25
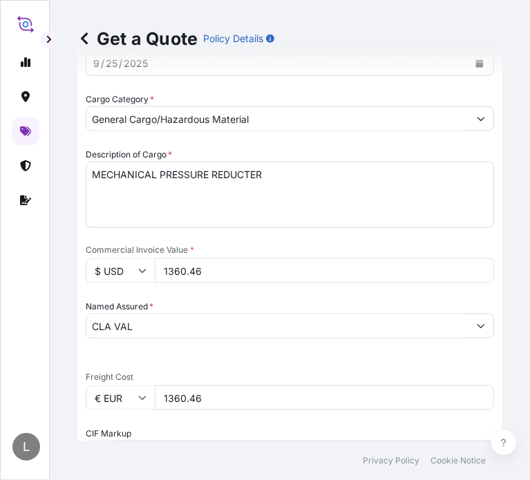
scroll to position [840, 0]
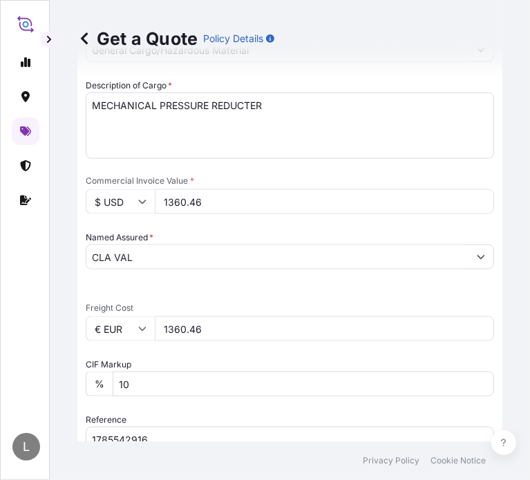
click at [120, 197] on input "$ USD" at bounding box center [120, 201] width 69 height 25
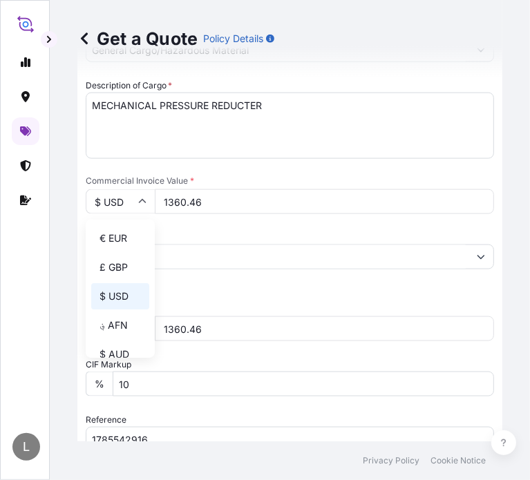
click at [120, 233] on div "€ EUR" at bounding box center [120, 238] width 58 height 26
type input "€ EUR"
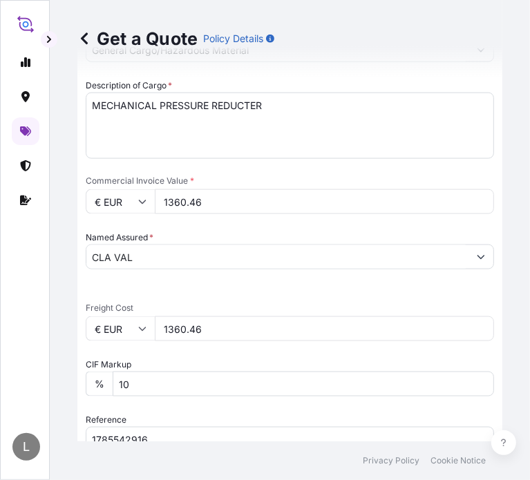
click at [202, 298] on div "Date of Departure * [DATE] Cargo Category * General Cargo/Hazardous Material De…" at bounding box center [290, 292] width 408 height 649
click at [177, 201] on input "1360.46" at bounding box center [324, 201] width 339 height 25
click at [176, 226] on div "Date of Departure * [DATE] Cargo Category * General Cargo/Hazardous Material De…" at bounding box center [290, 292] width 408 height 649
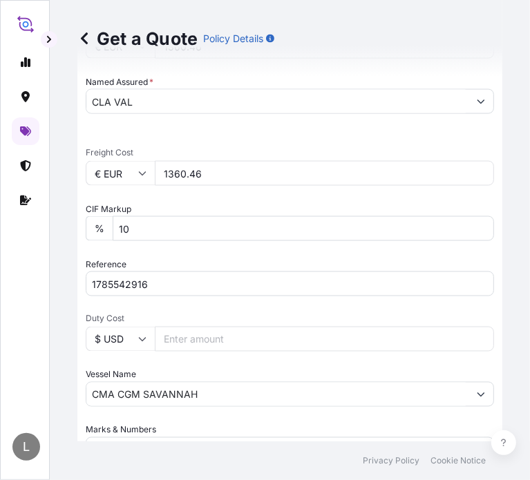
scroll to position [986, 0]
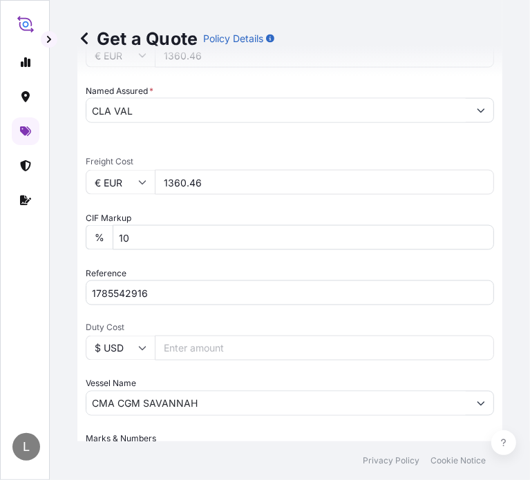
click at [190, 182] on input "1360.46" at bounding box center [324, 182] width 339 height 25
type input "623"
type input "623.75"
click at [236, 213] on div "CIF Markup % 10" at bounding box center [290, 230] width 408 height 39
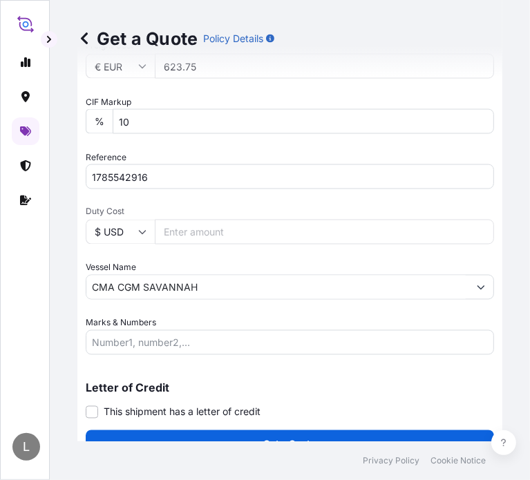
scroll to position [1124, 0]
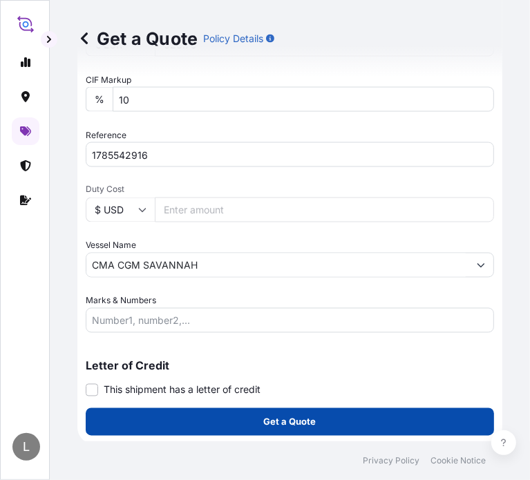
click at [251, 432] on button "Get a Quote" at bounding box center [290, 422] width 408 height 28
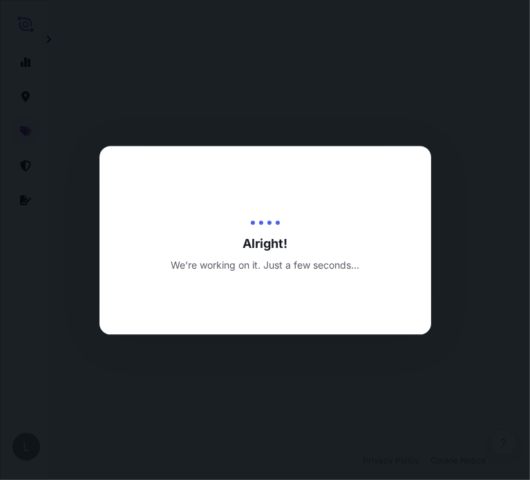
select select "Road / [GEOGRAPHIC_DATA]"
select select "Water"
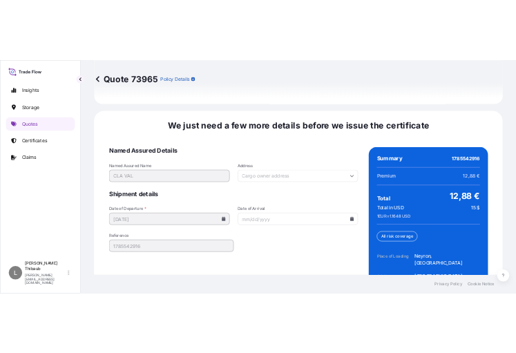
scroll to position [2189, 0]
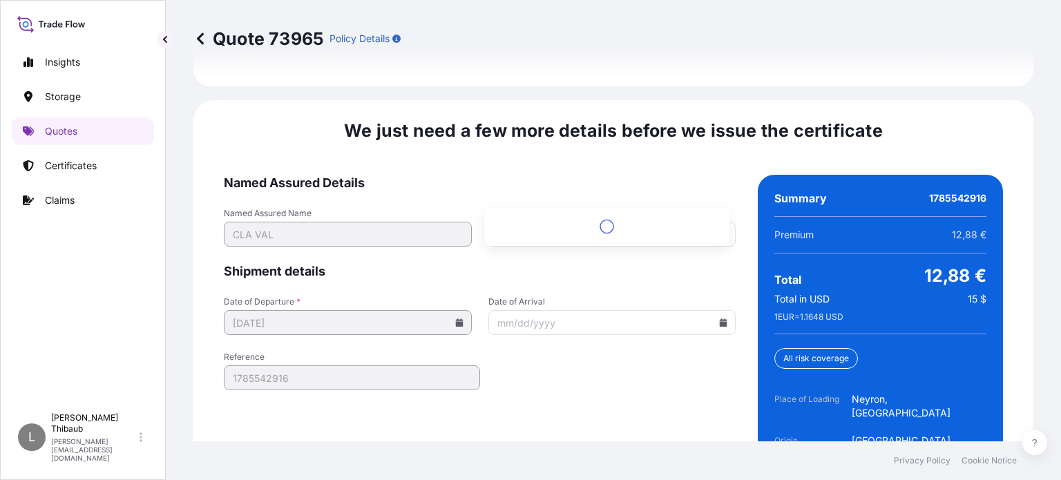
click at [590, 222] on input "Address" at bounding box center [612, 234] width 248 height 25
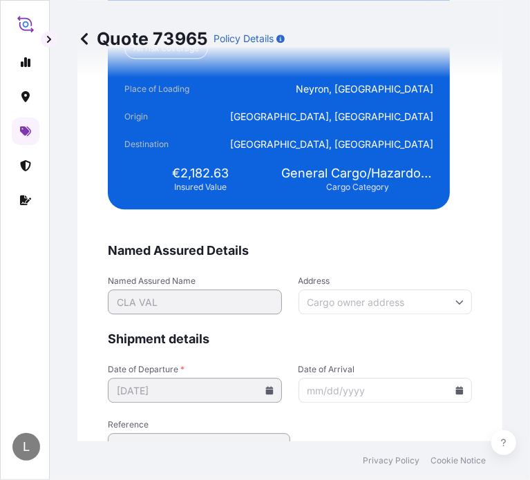
scroll to position [4543, 0]
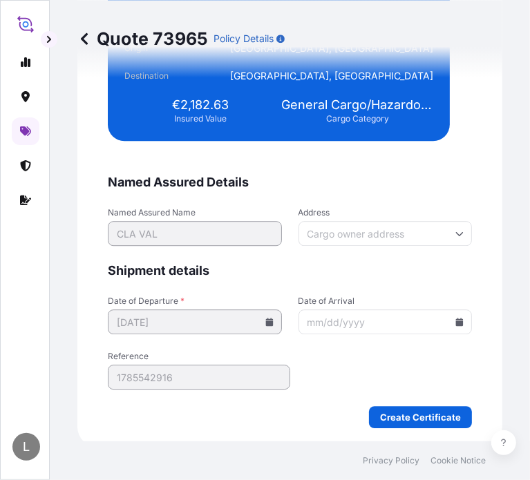
paste input "1, [GEOGRAPHIC_DATA]"
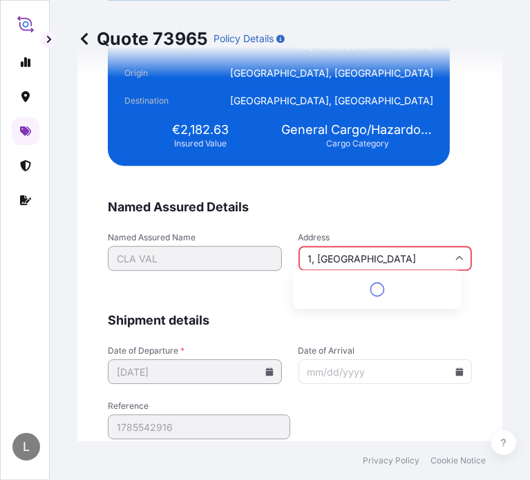
scroll to position [4568, 0]
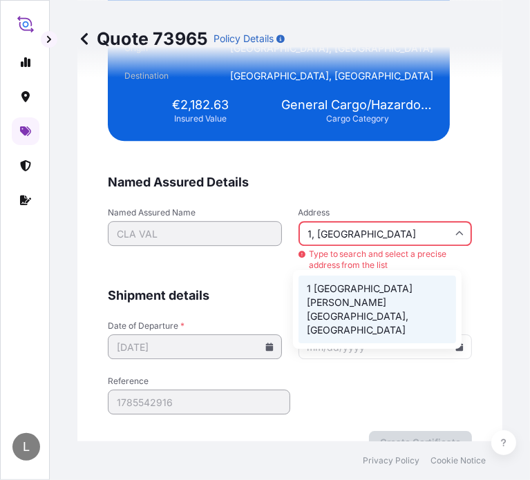
click at [362, 295] on li "1 [GEOGRAPHIC_DATA][PERSON_NAME][GEOGRAPHIC_DATA], [GEOGRAPHIC_DATA]" at bounding box center [376, 310] width 157 height 68
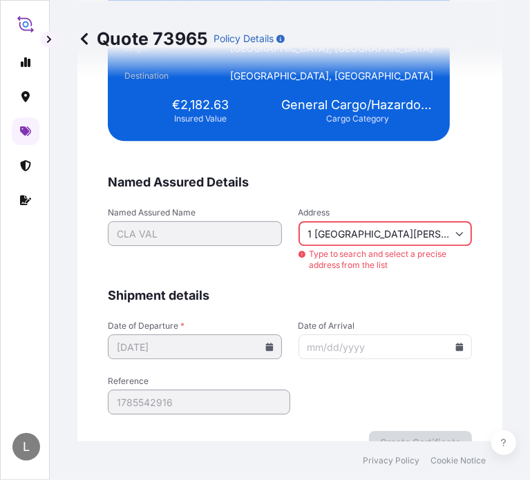
type input "1 [GEOGRAPHIC_DATA], [GEOGRAPHIC_DATA], [GEOGRAPHIC_DATA]"
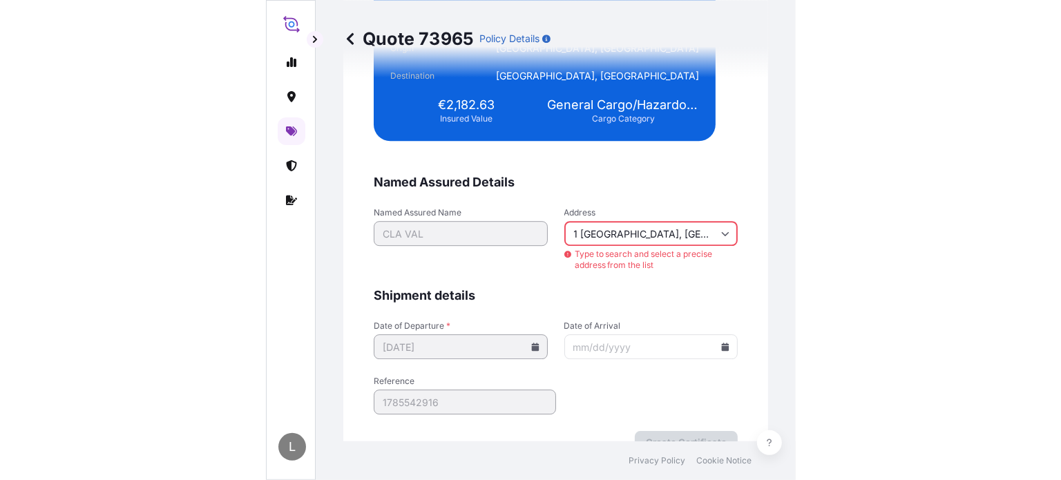
scroll to position [4543, 0]
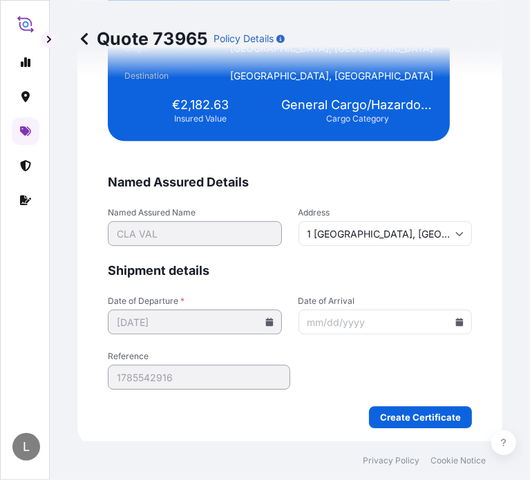
click at [352, 289] on form "Named Assured Details Named Assured Name CLA VAL Address [STREET_ADDRESS] Shipm…" at bounding box center [290, 301] width 364 height 254
click at [456, 318] on icon at bounding box center [460, 322] width 8 height 8
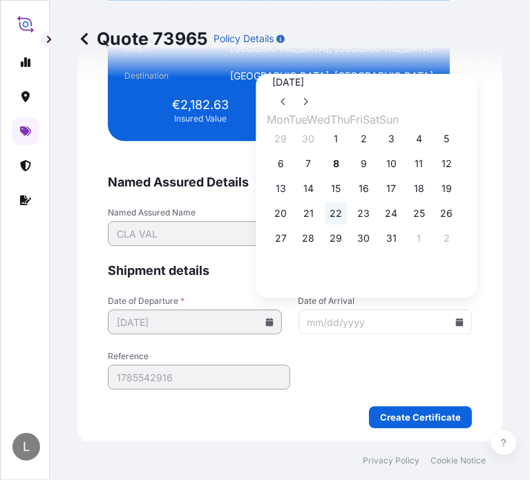
click at [347, 218] on button "22" at bounding box center [336, 213] width 22 height 22
type input "[DATE]"
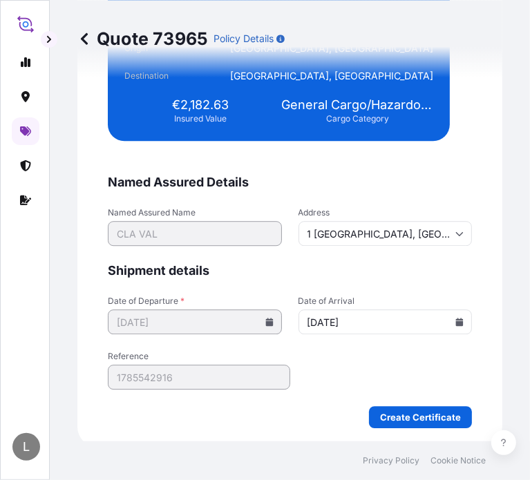
click at [341, 356] on form "Named Assured Details Named Assured Name CLA VAL Address [STREET_ADDRESS] Shipm…" at bounding box center [290, 301] width 364 height 254
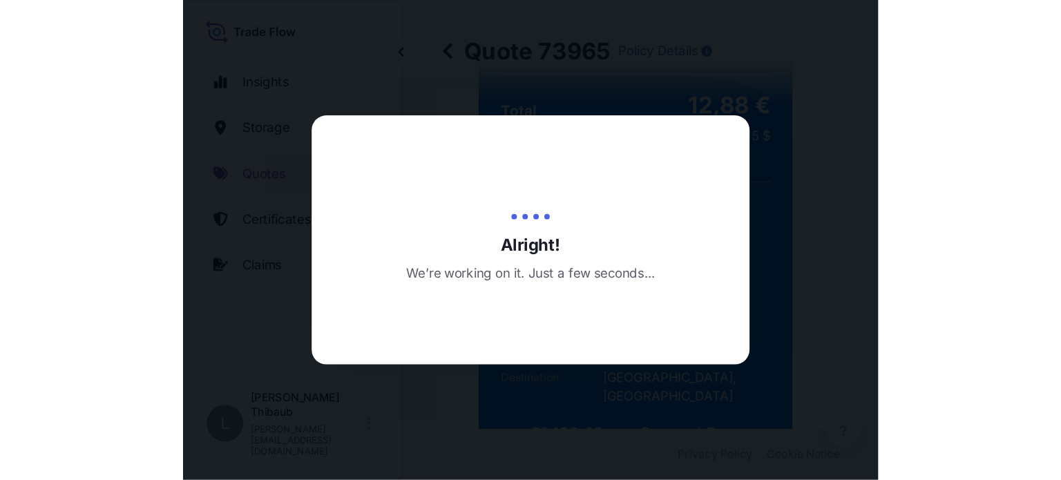
scroll to position [2151, 0]
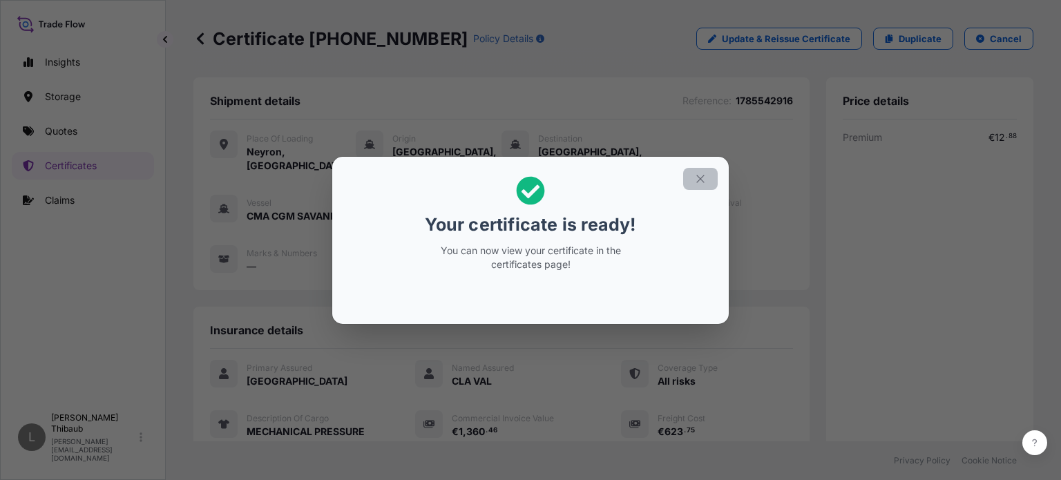
click at [693, 180] on button "button" at bounding box center [700, 179] width 35 height 22
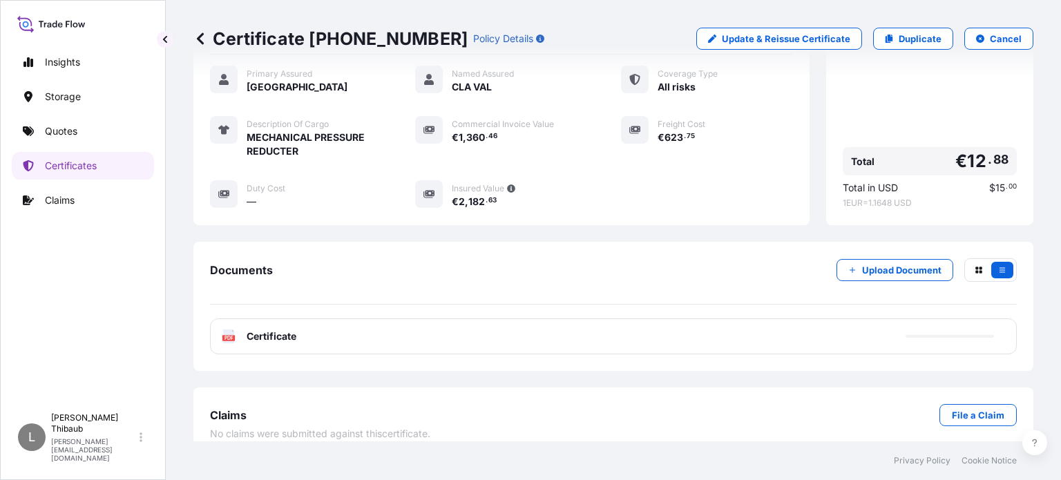
scroll to position [304, 0]
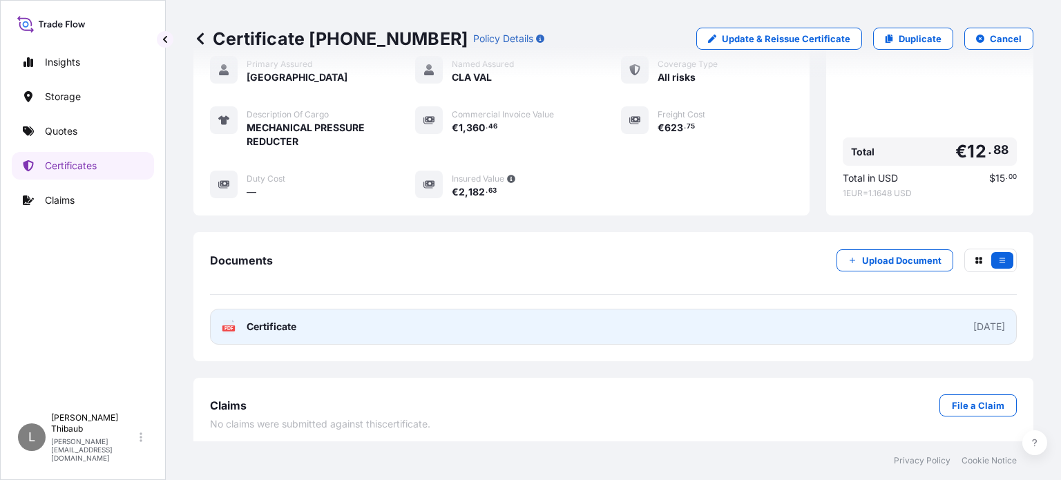
click at [973, 323] on div "[DATE]" at bounding box center [989, 327] width 32 height 14
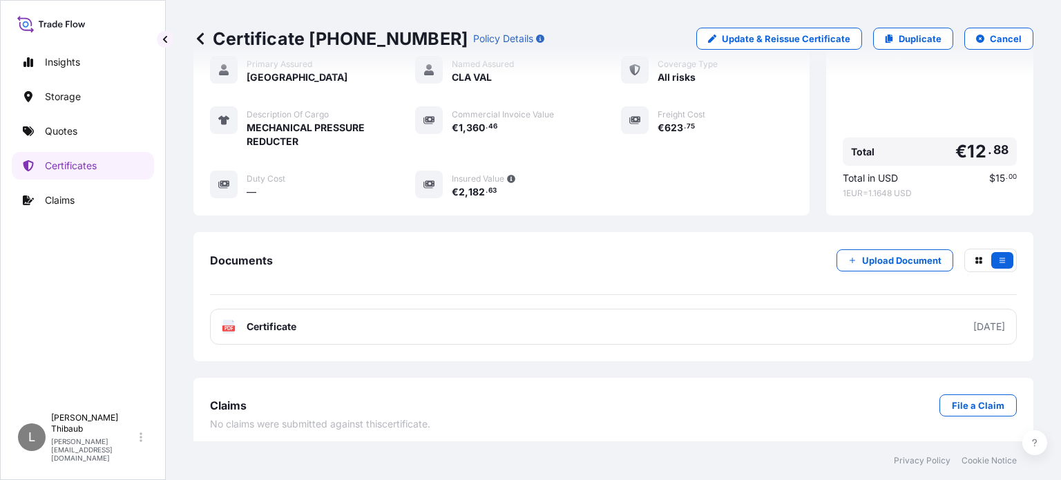
click at [637, 223] on div "Shipment details Reference : 1785542916 Place of Loading [GEOGRAPHIC_DATA], [GE…" at bounding box center [613, 110] width 840 height 674
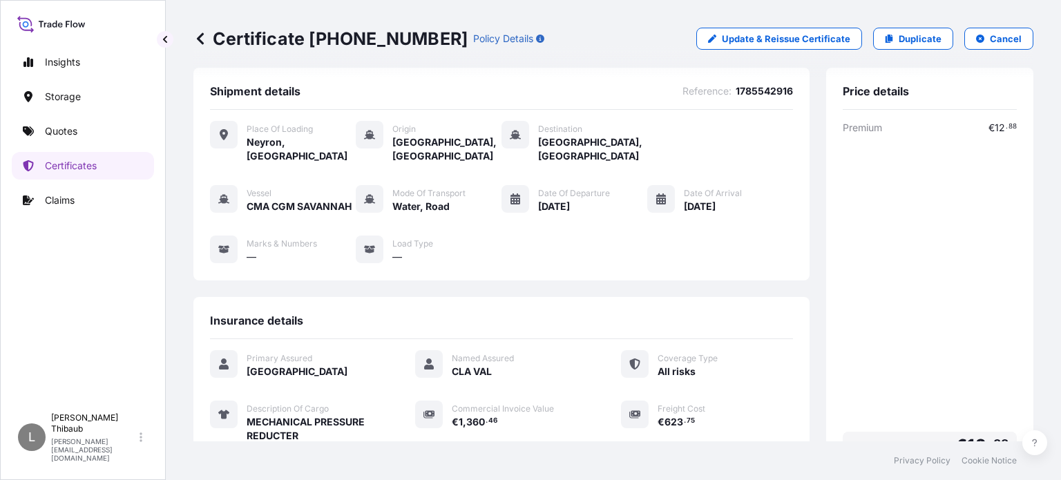
scroll to position [0, 0]
